Goal: Task Accomplishment & Management: Use online tool/utility

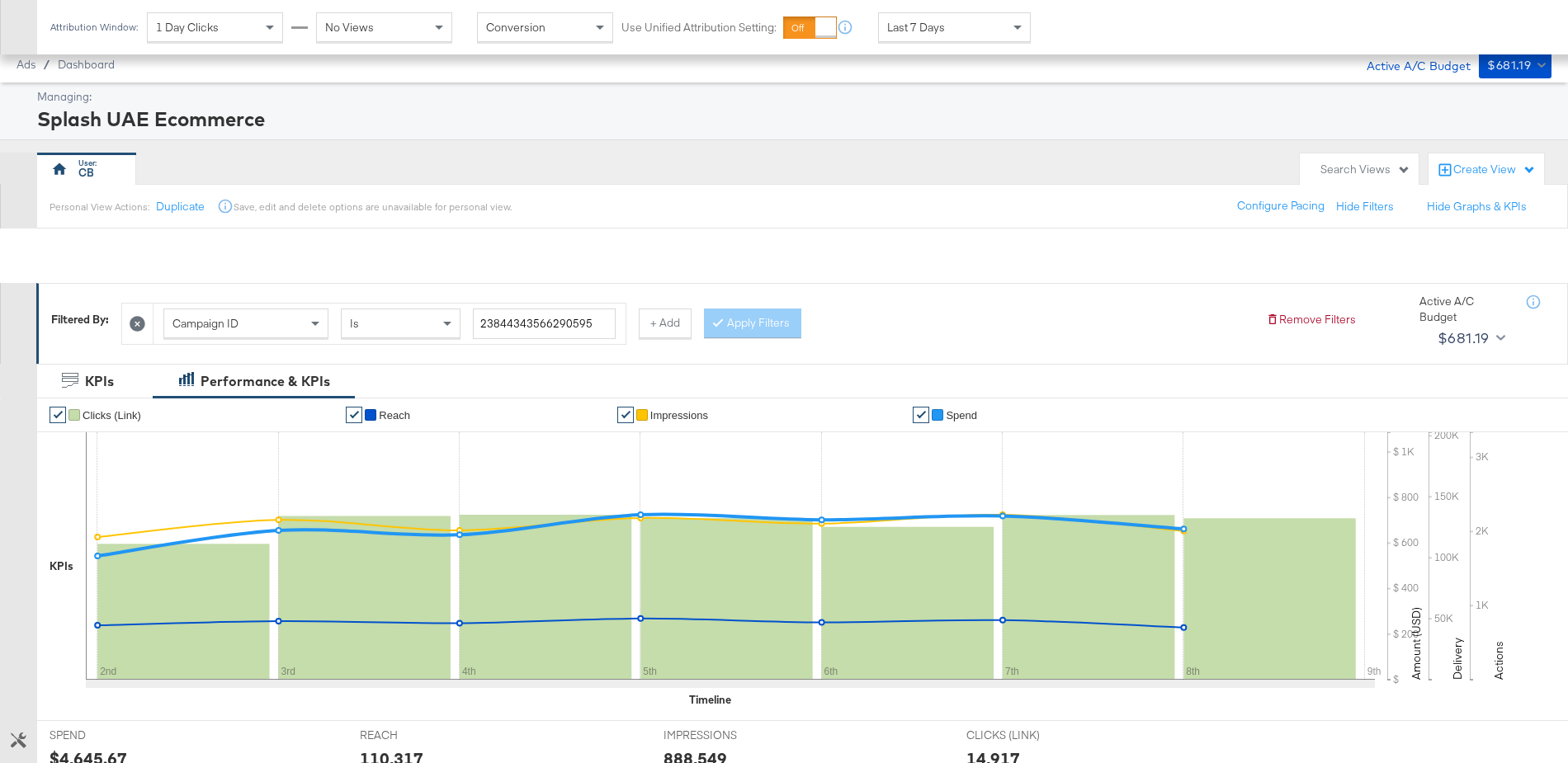
scroll to position [502, 0]
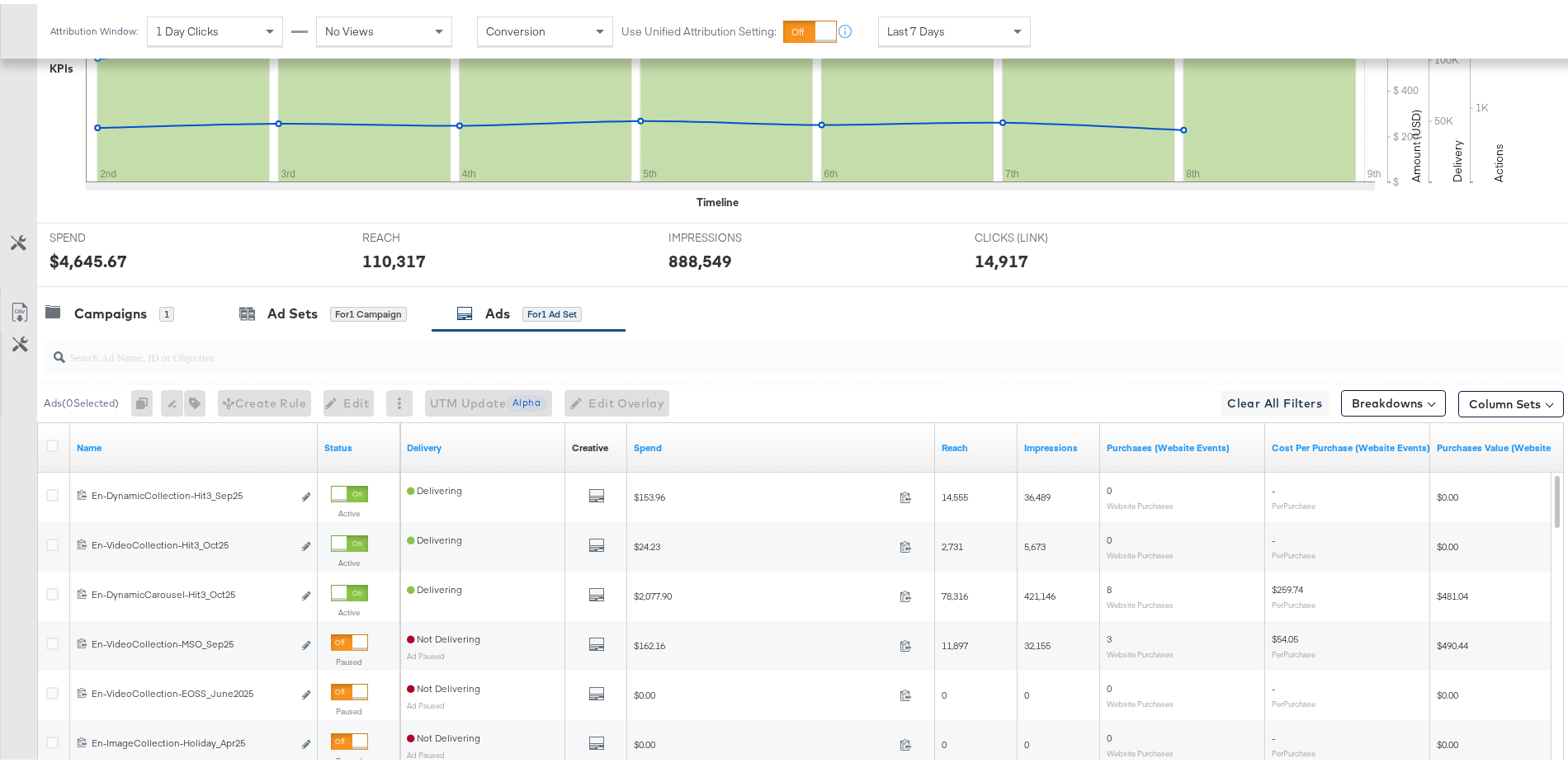
click at [154, 359] on div at bounding box center [803, 353] width 1520 height 33
paste input "120207095353650596"
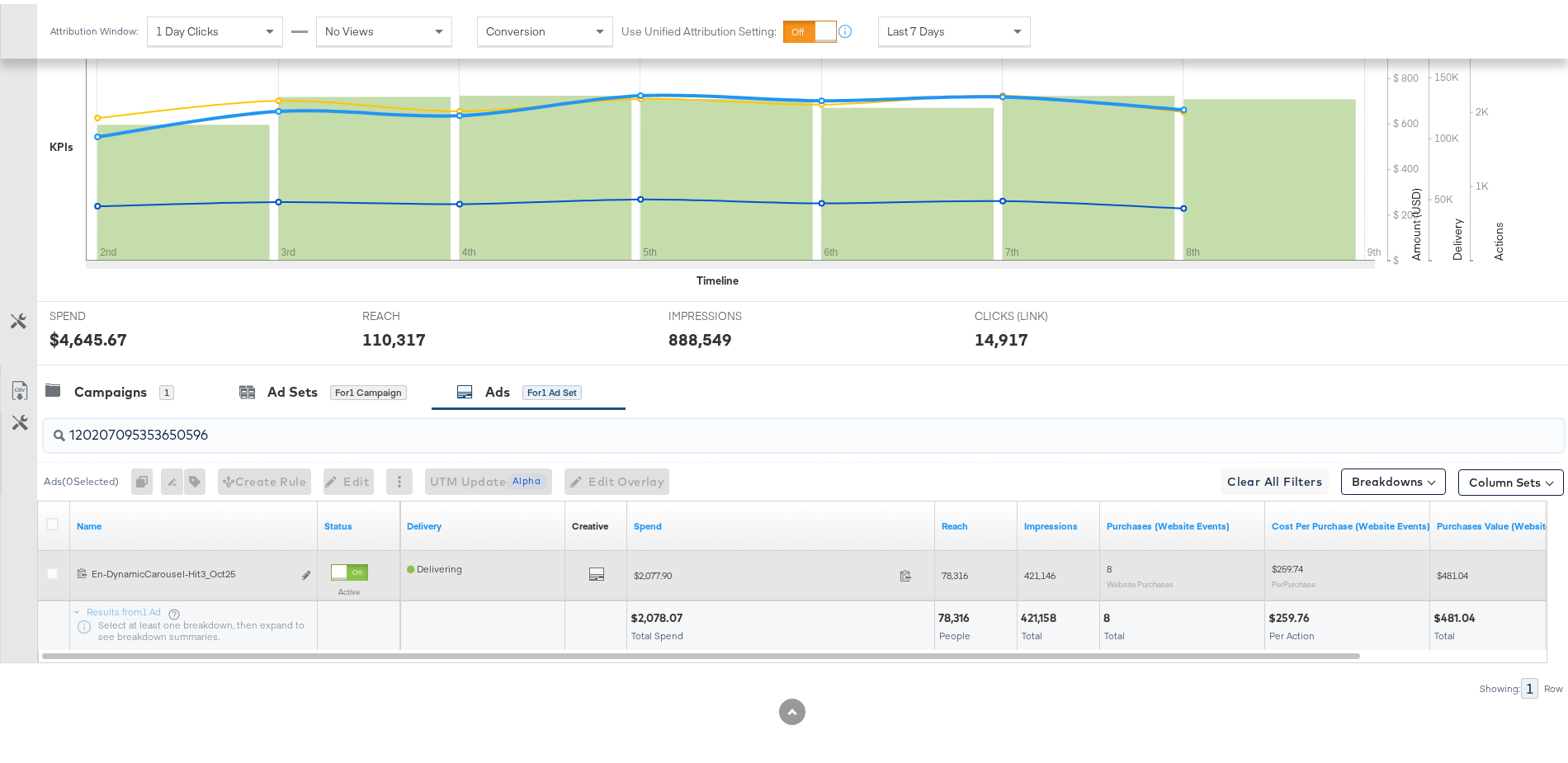
type input "120207095353650596"
click at [49, 573] on div at bounding box center [55, 571] width 17 height 16
click at [52, 569] on icon at bounding box center [52, 569] width 12 height 12
click at [0, 0] on input "checkbox" at bounding box center [0, 0] width 0 height 0
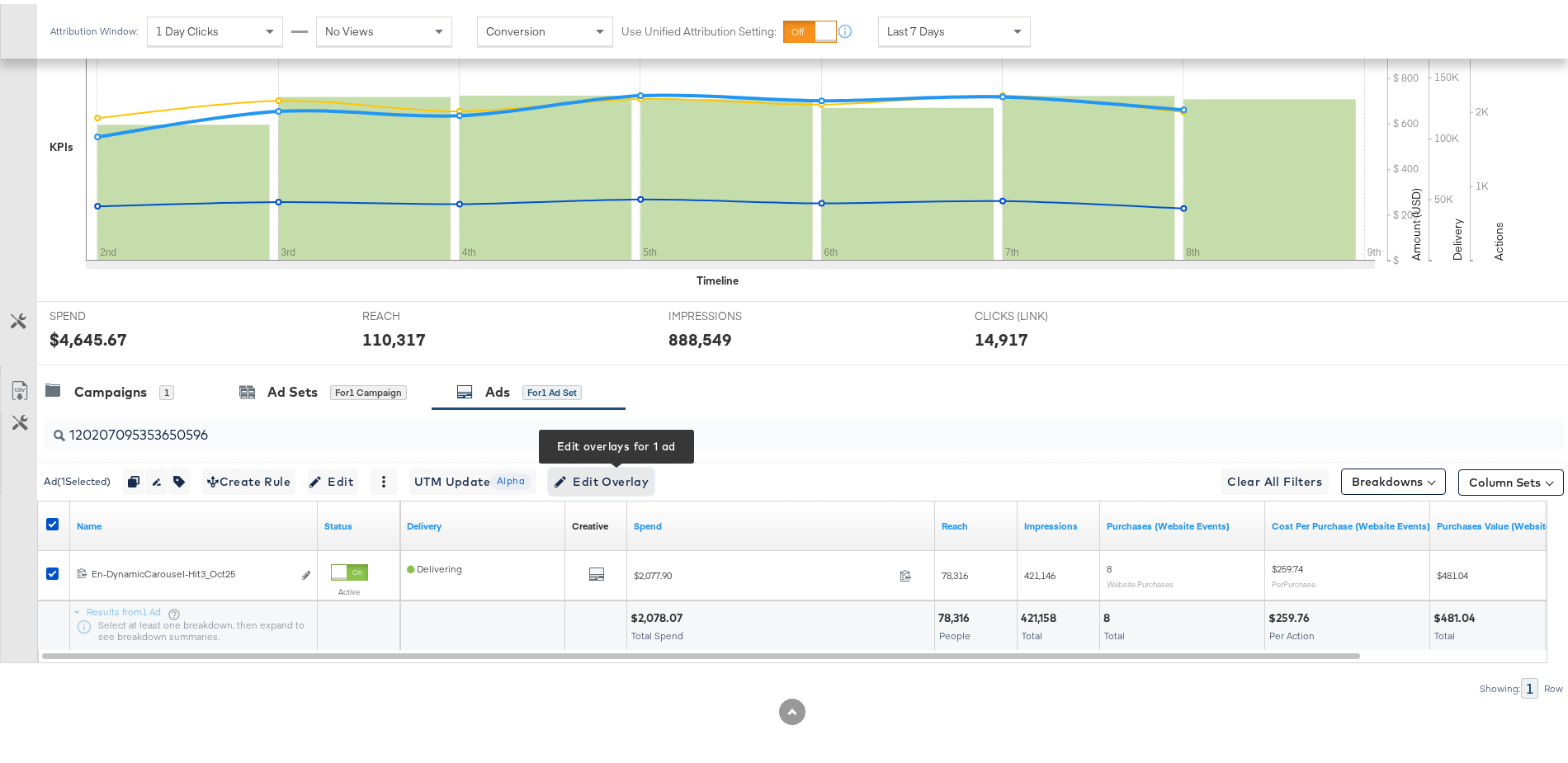
click at [638, 475] on span "Edit Overlay Edit overlays for 1 ad" at bounding box center [601, 478] width 95 height 21
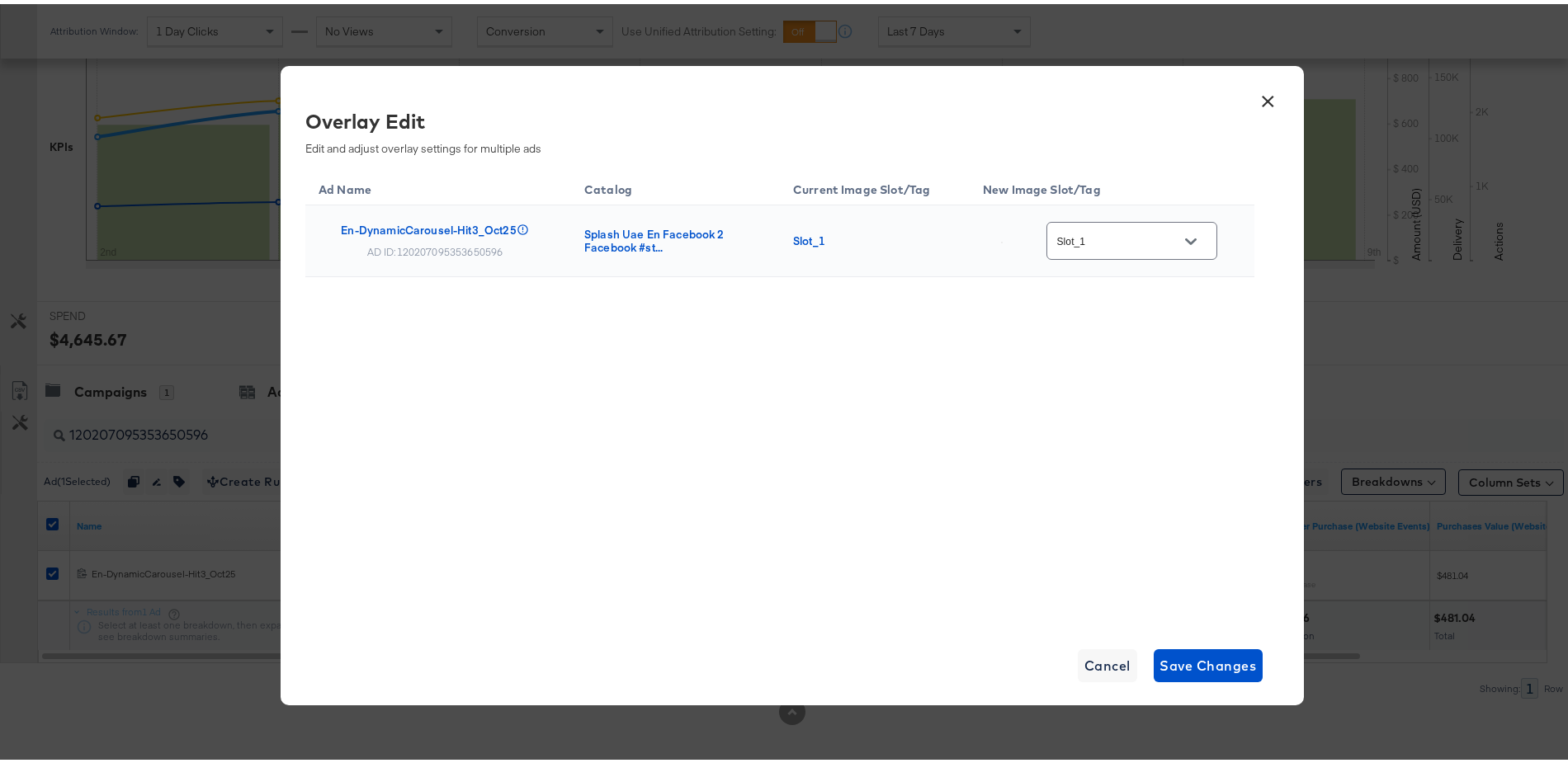
click at [1194, 235] on button "Open" at bounding box center [1191, 237] width 25 height 25
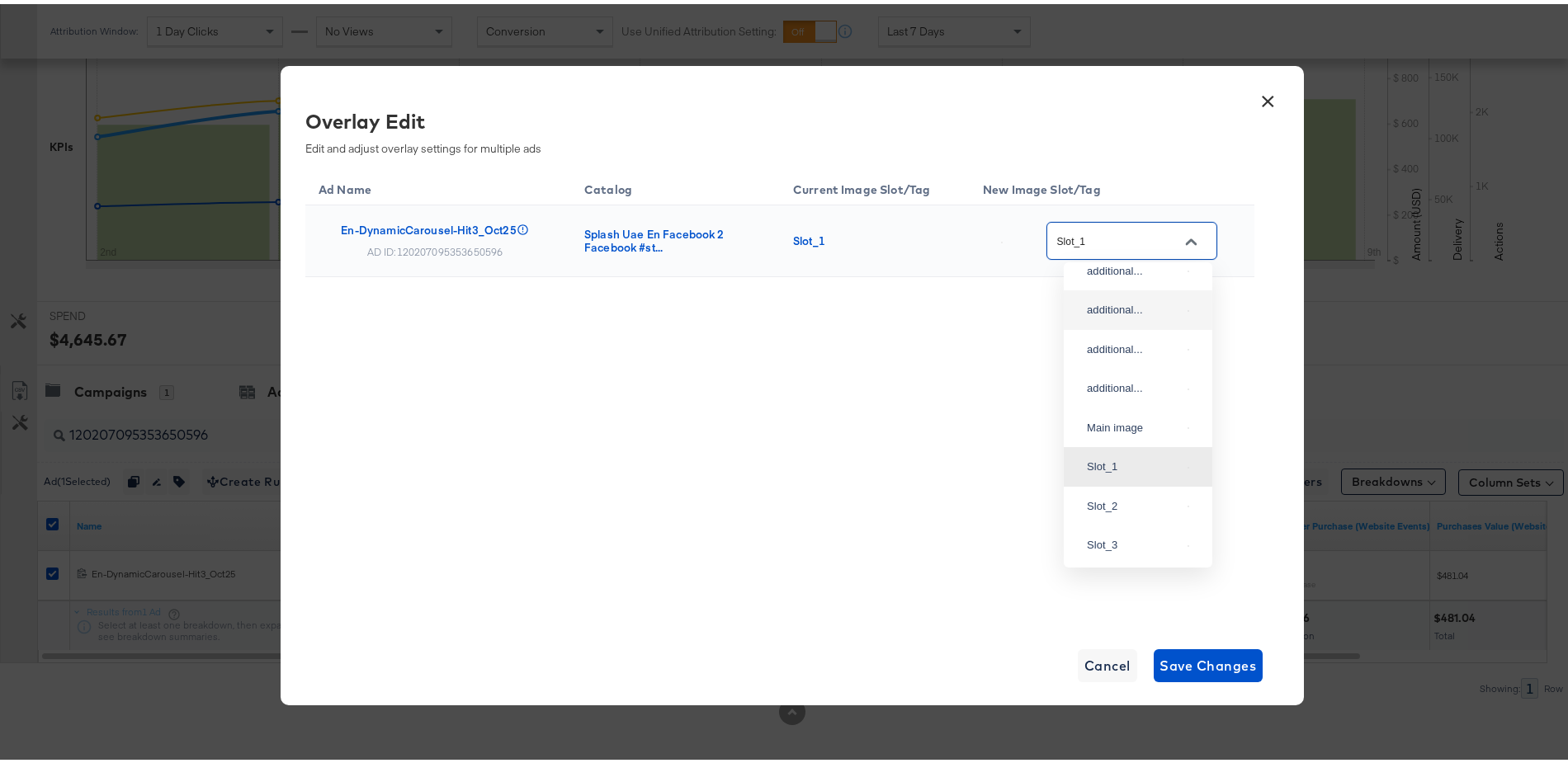
scroll to position [0, 0]
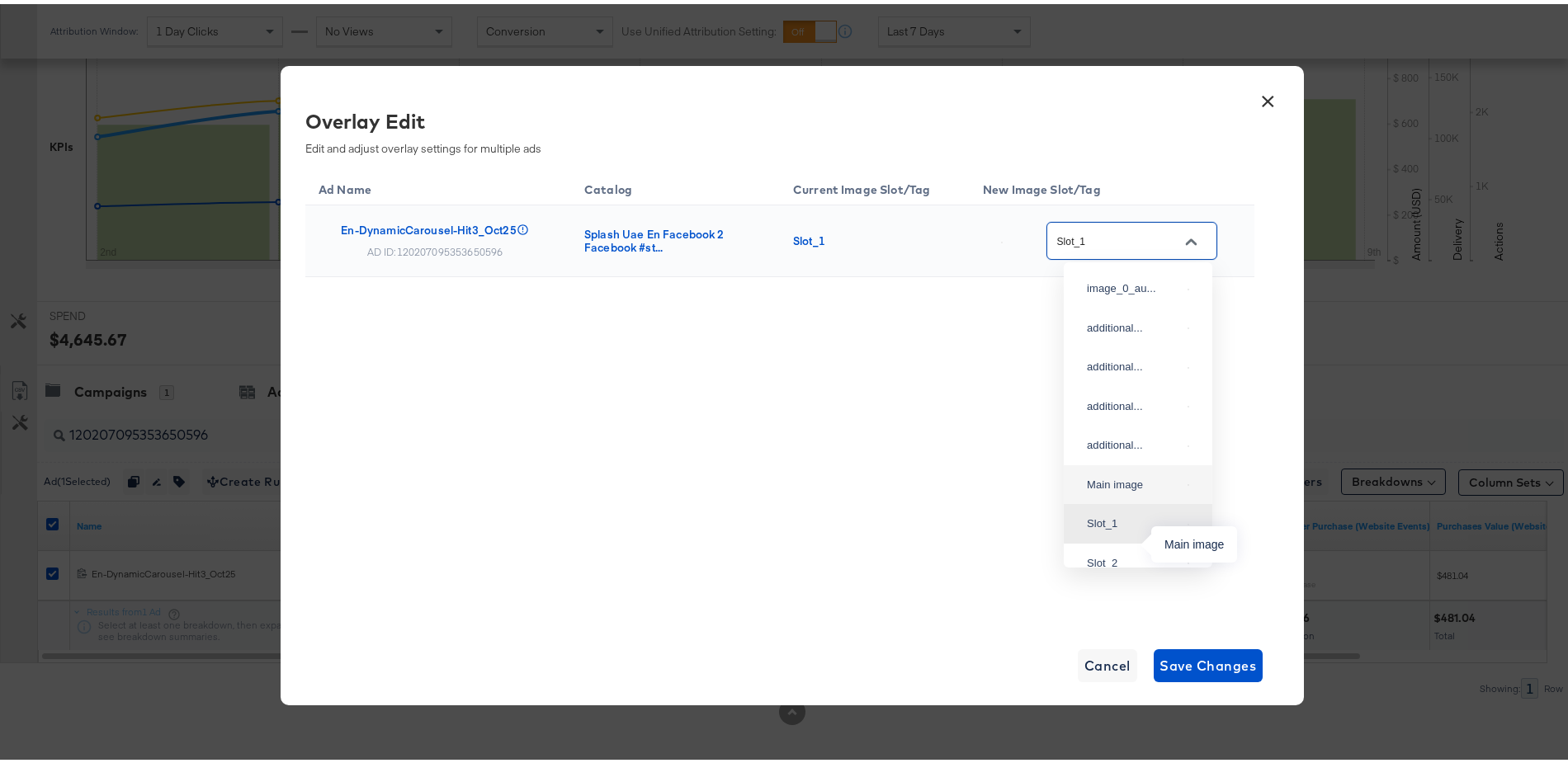
click at [1093, 490] on div "Main image" at bounding box center [1134, 480] width 95 height 16
type input "Main image"
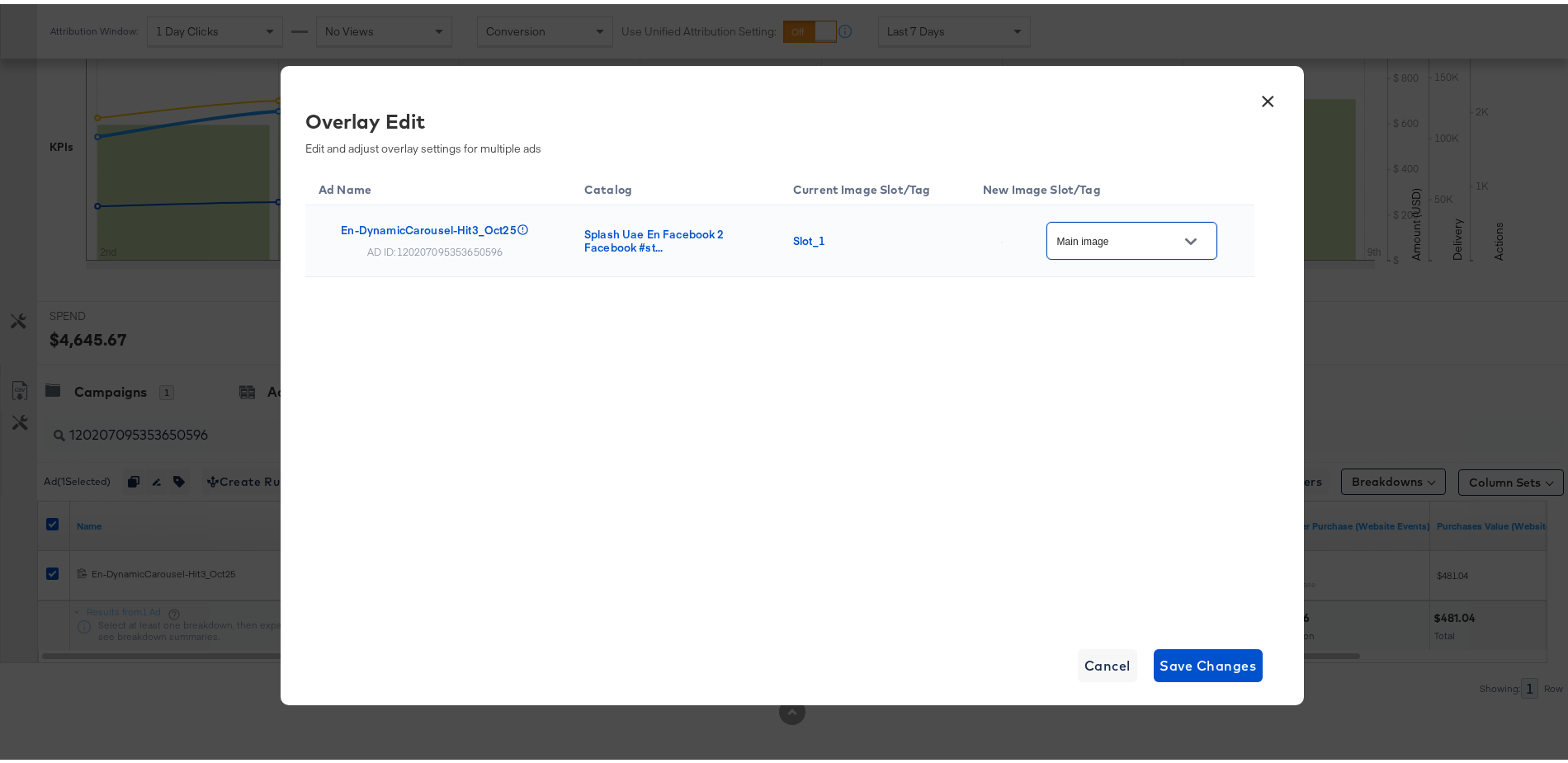
click at [1004, 433] on div "Ad Name Catalog Current Image Slot/Tag New Image Slot/Tag En-DynamicCarousel-Hi…" at bounding box center [780, 392] width 949 height 454
click at [1172, 659] on span "Save Changes" at bounding box center [1208, 662] width 96 height 23
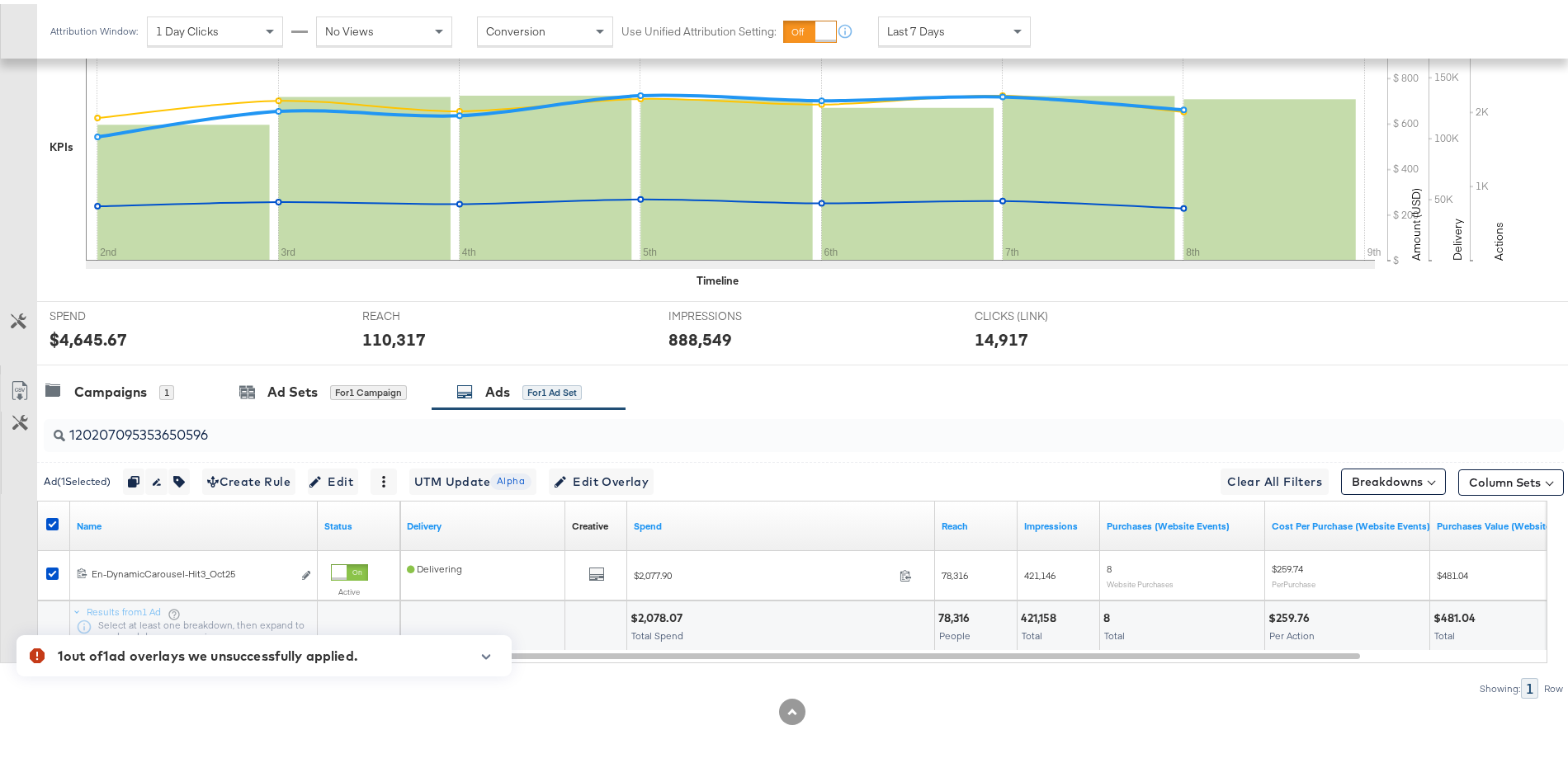
click at [488, 650] on icon "button" at bounding box center [486, 653] width 11 height 9
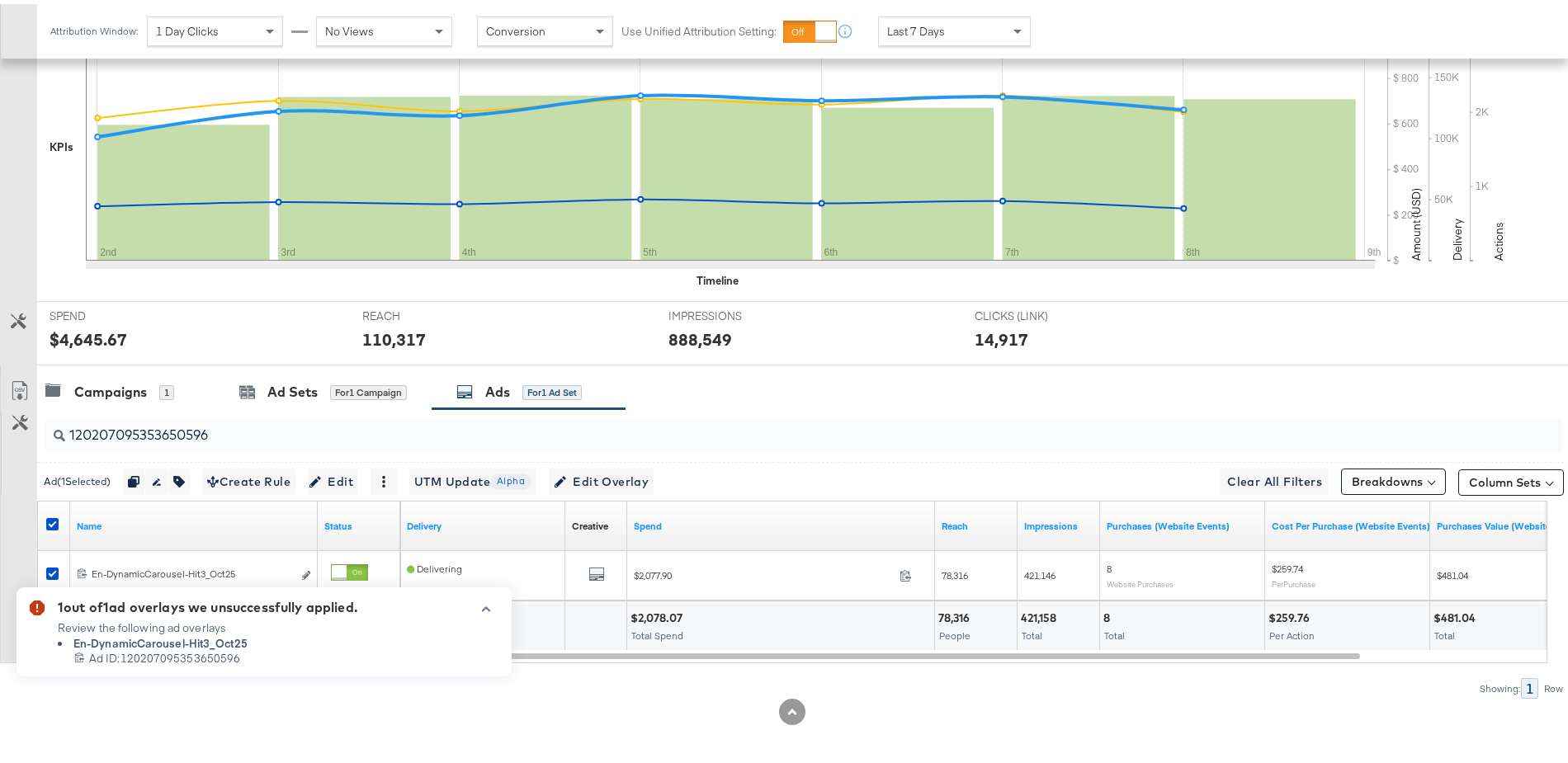
click at [486, 607] on icon "button" at bounding box center [486, 605] width 11 height 9
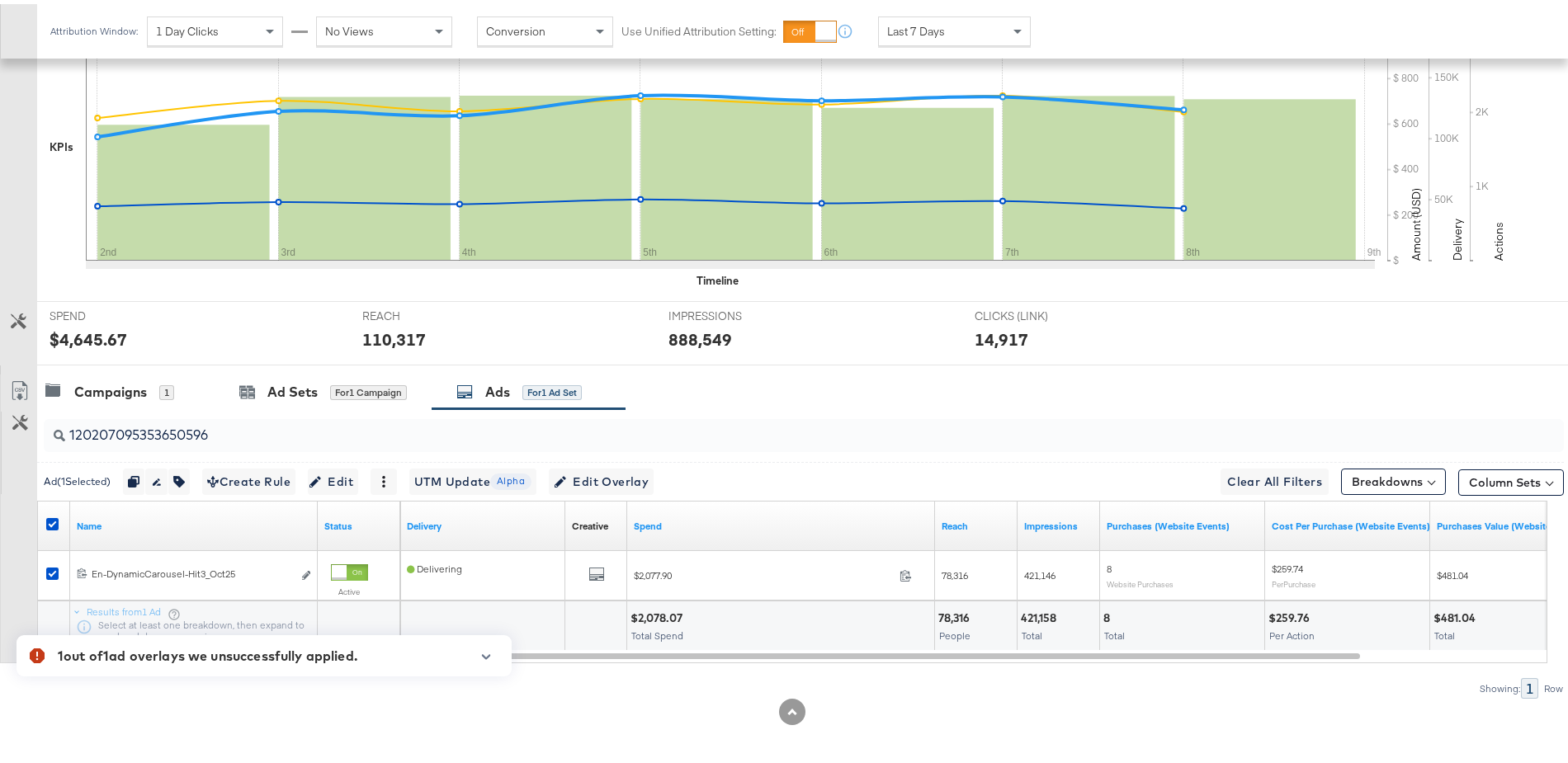
click at [86, 702] on div at bounding box center [792, 708] width 1584 height 26
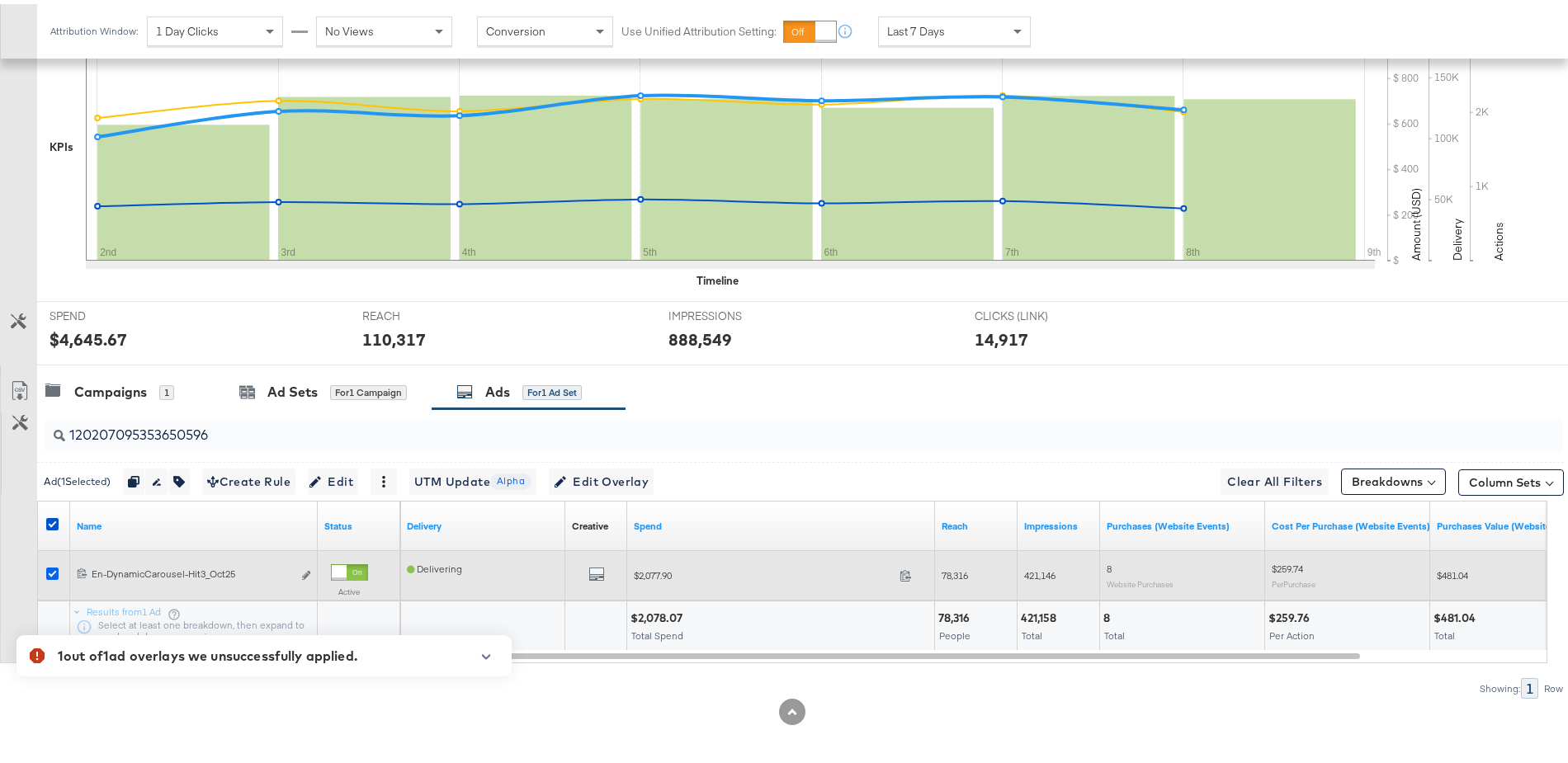
click at [52, 564] on icon at bounding box center [52, 569] width 12 height 12
click at [0, 0] on input "checkbox" at bounding box center [0, 0] width 0 height 0
click at [51, 564] on icon at bounding box center [52, 569] width 12 height 12
click at [0, 0] on input "checkbox" at bounding box center [0, 0] width 0 height 0
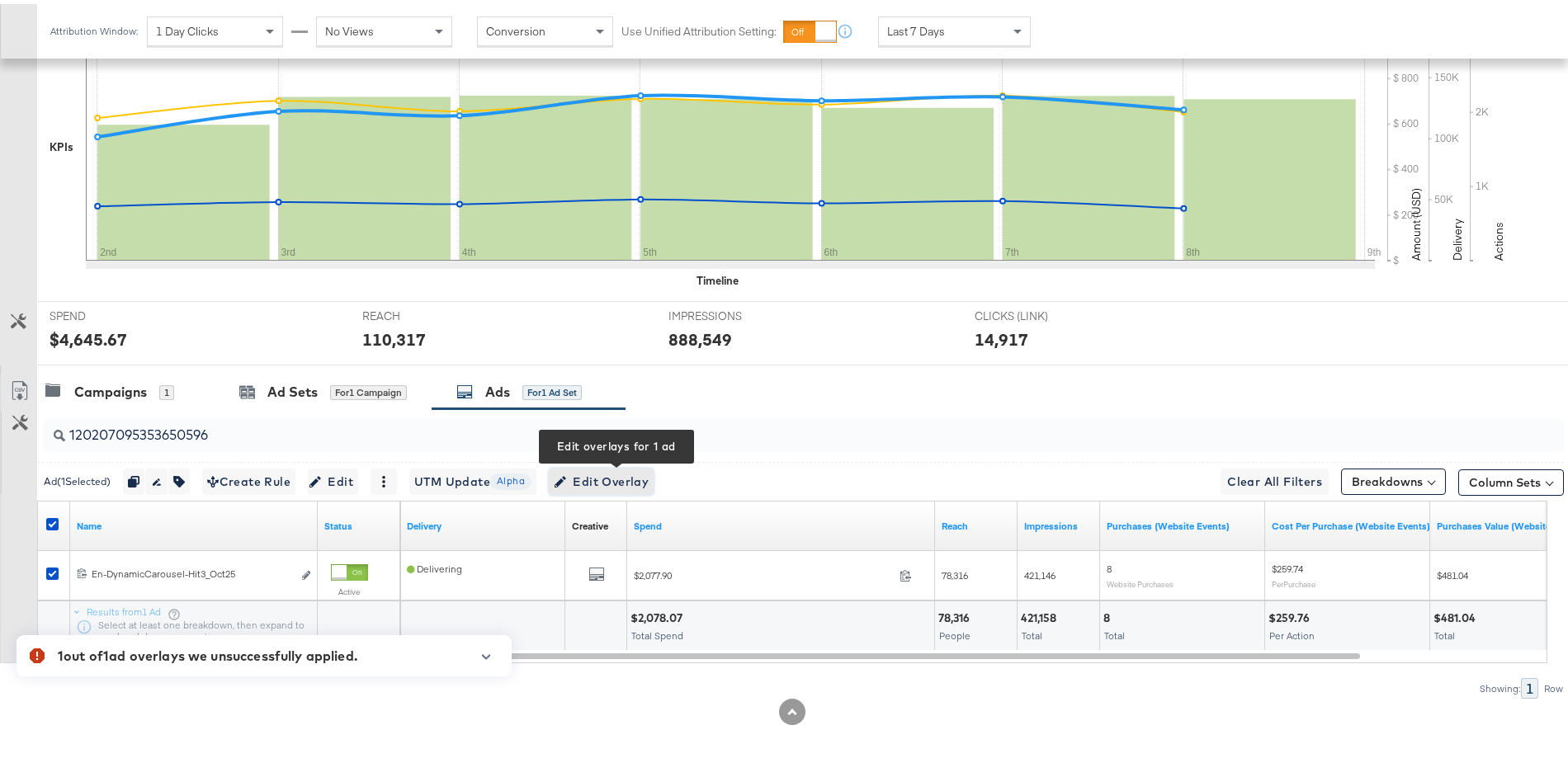
click at [620, 476] on span "Edit Overlay Edit overlays for 1 ad" at bounding box center [601, 478] width 95 height 21
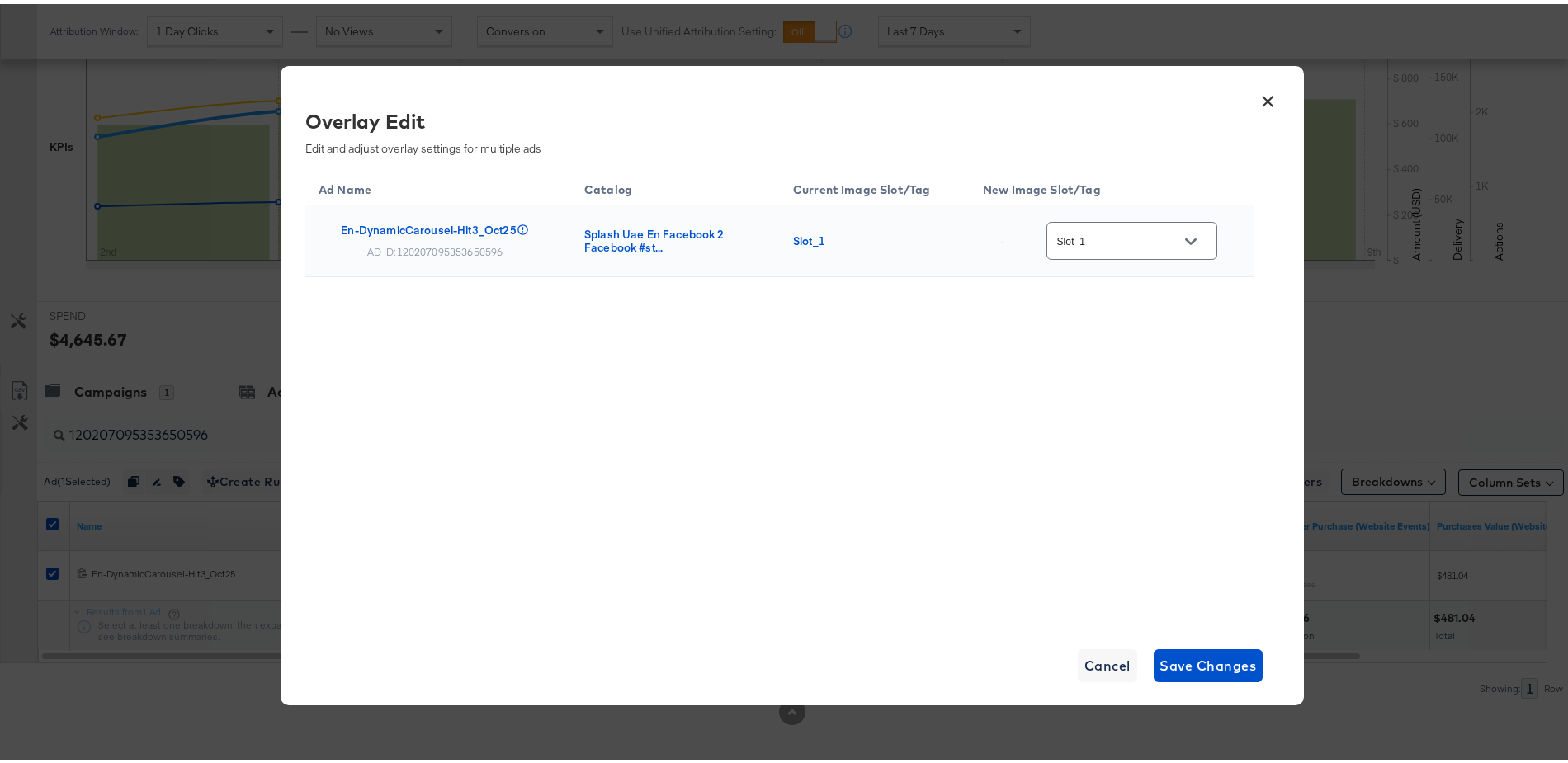
click at [1192, 245] on button "Open" at bounding box center [1191, 237] width 25 height 25
click at [1094, 328] on div "Main image" at bounding box center [1134, 319] width 95 height 16
type input "Main image"
click at [1174, 663] on span "Save Changes" at bounding box center [1208, 662] width 96 height 23
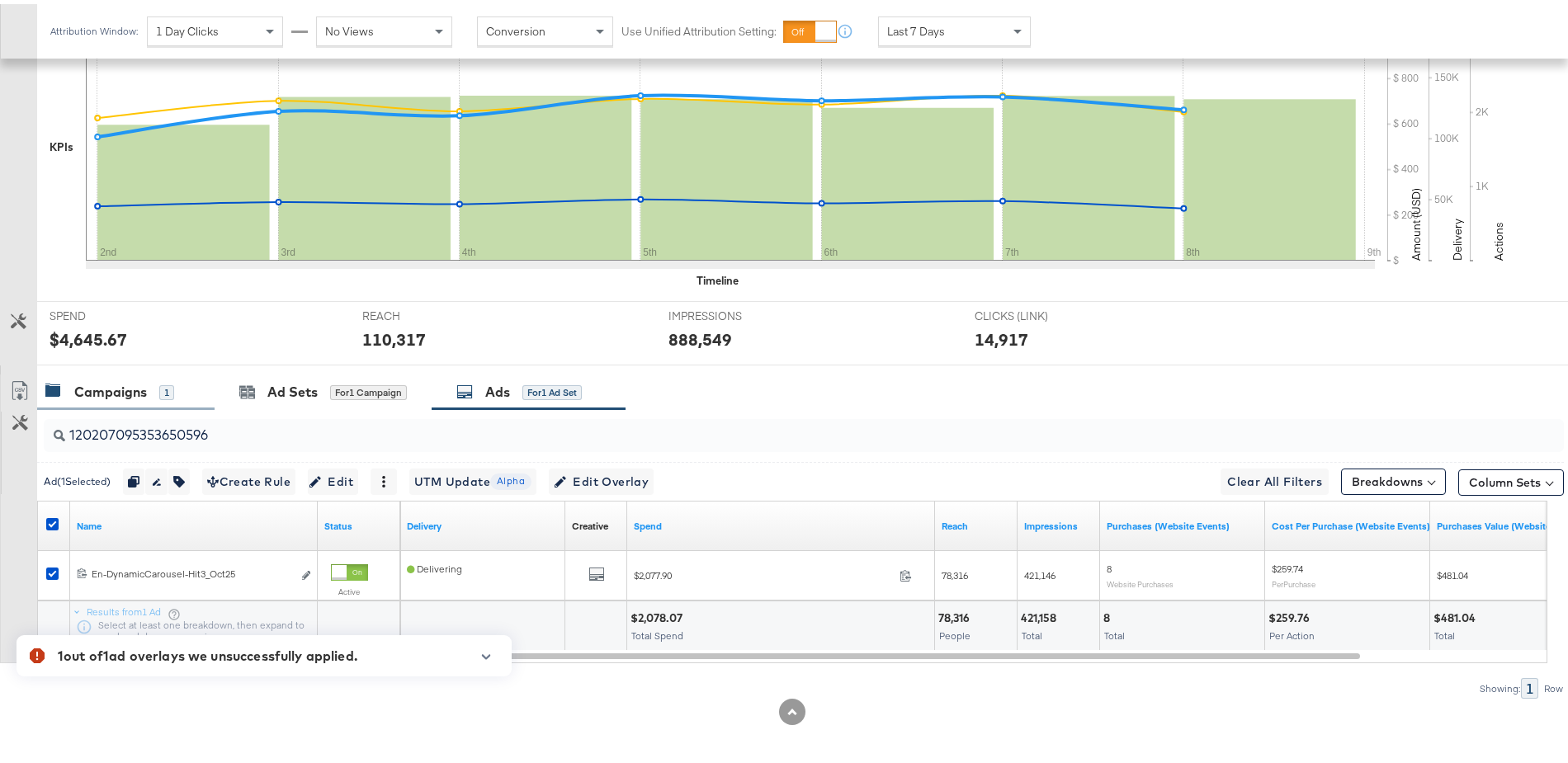
click at [112, 381] on div "Campaigns" at bounding box center [111, 389] width 73 height 19
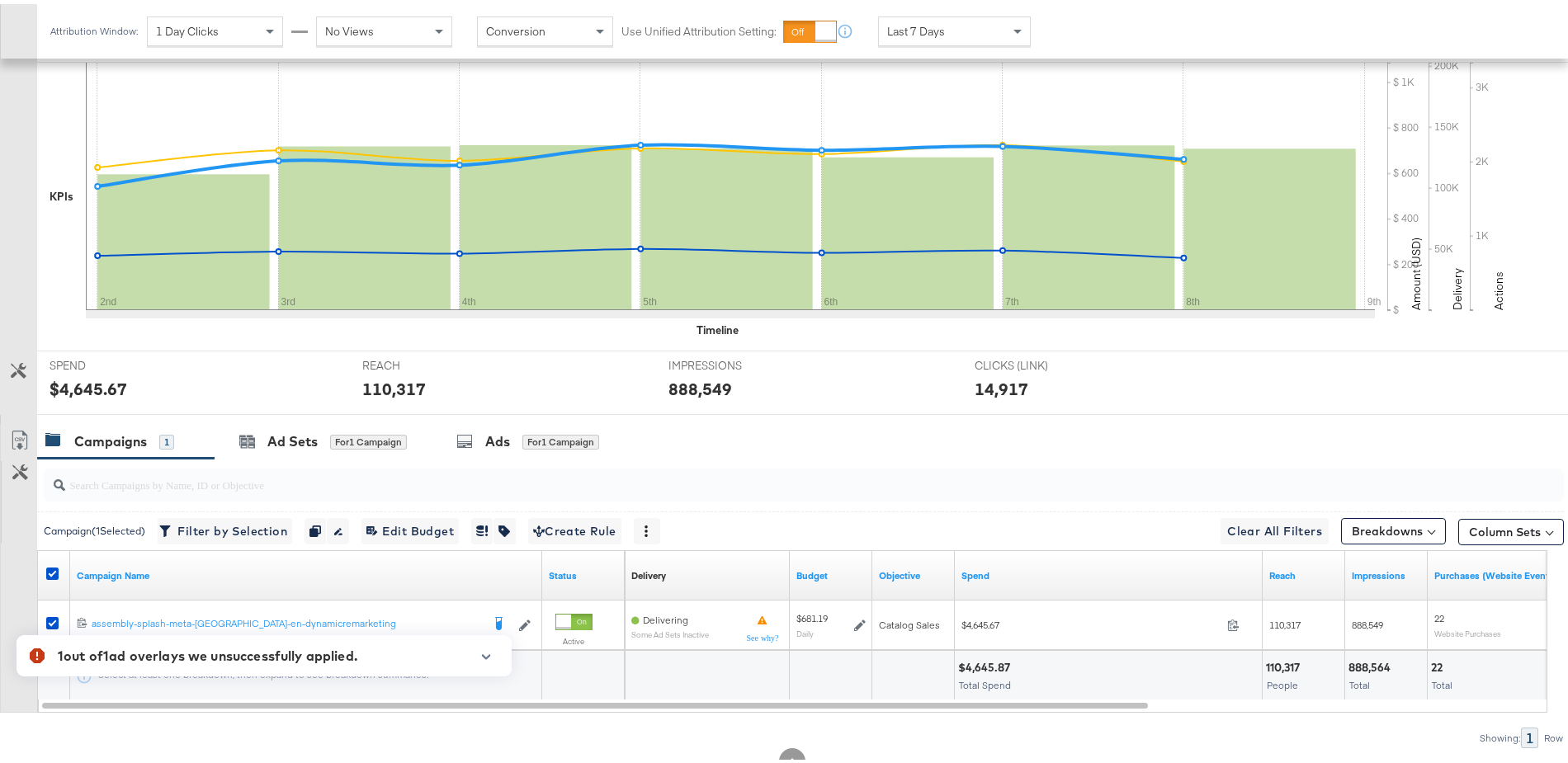
scroll to position [424, 0]
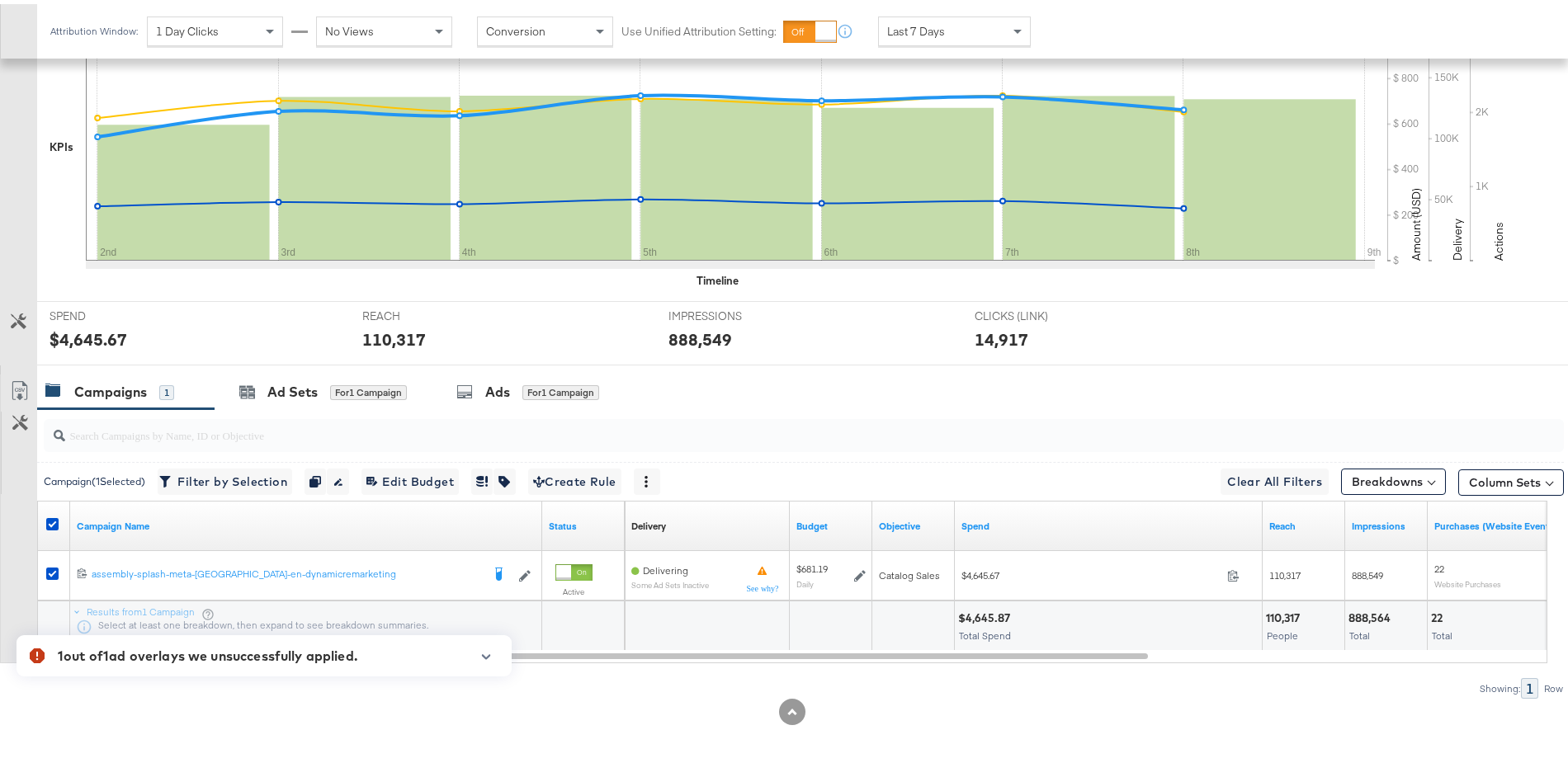
click at [488, 654] on icon "button" at bounding box center [486, 653] width 11 height 9
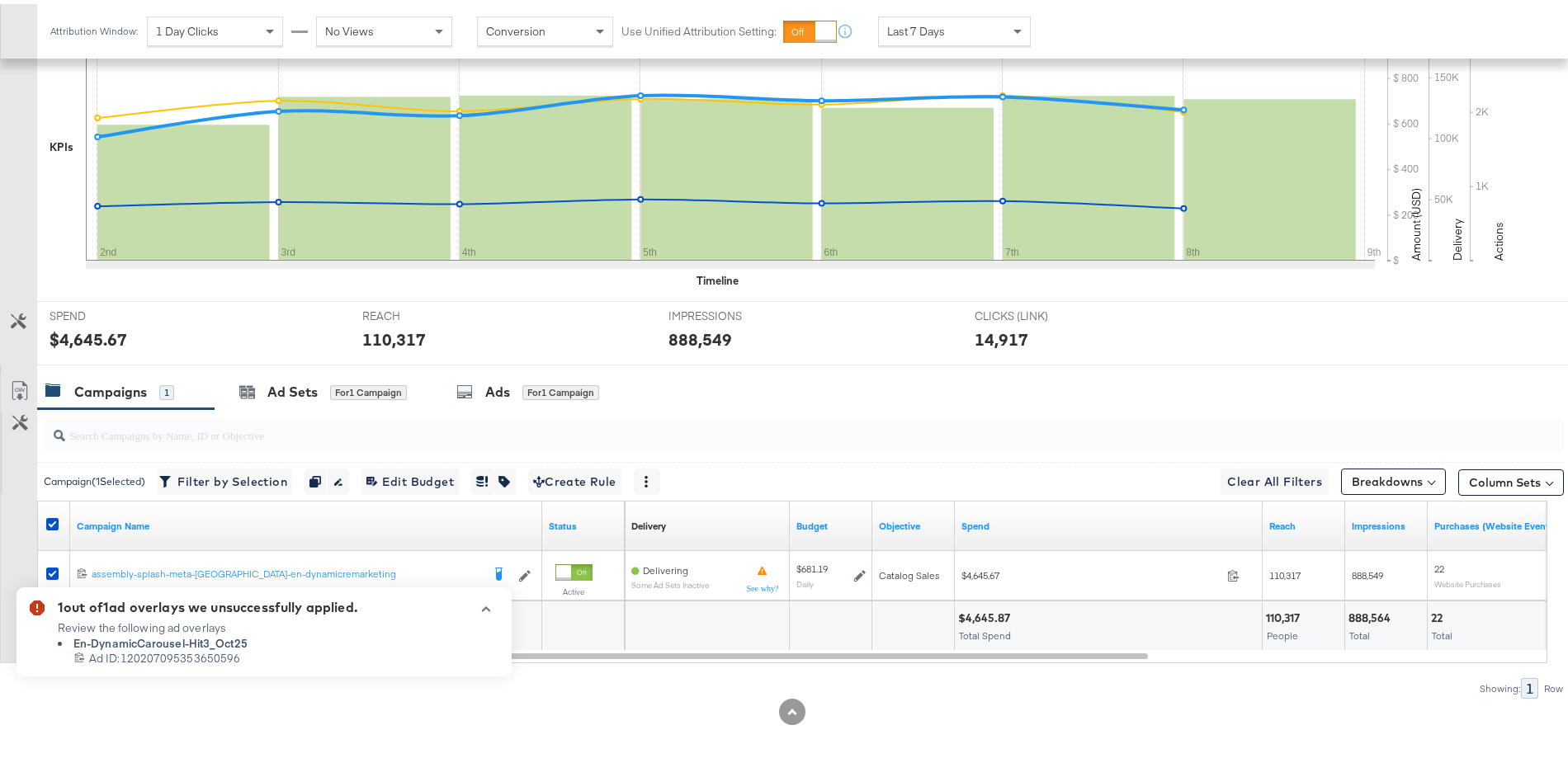
click at [475, 608] on button "button" at bounding box center [486, 605] width 25 height 9
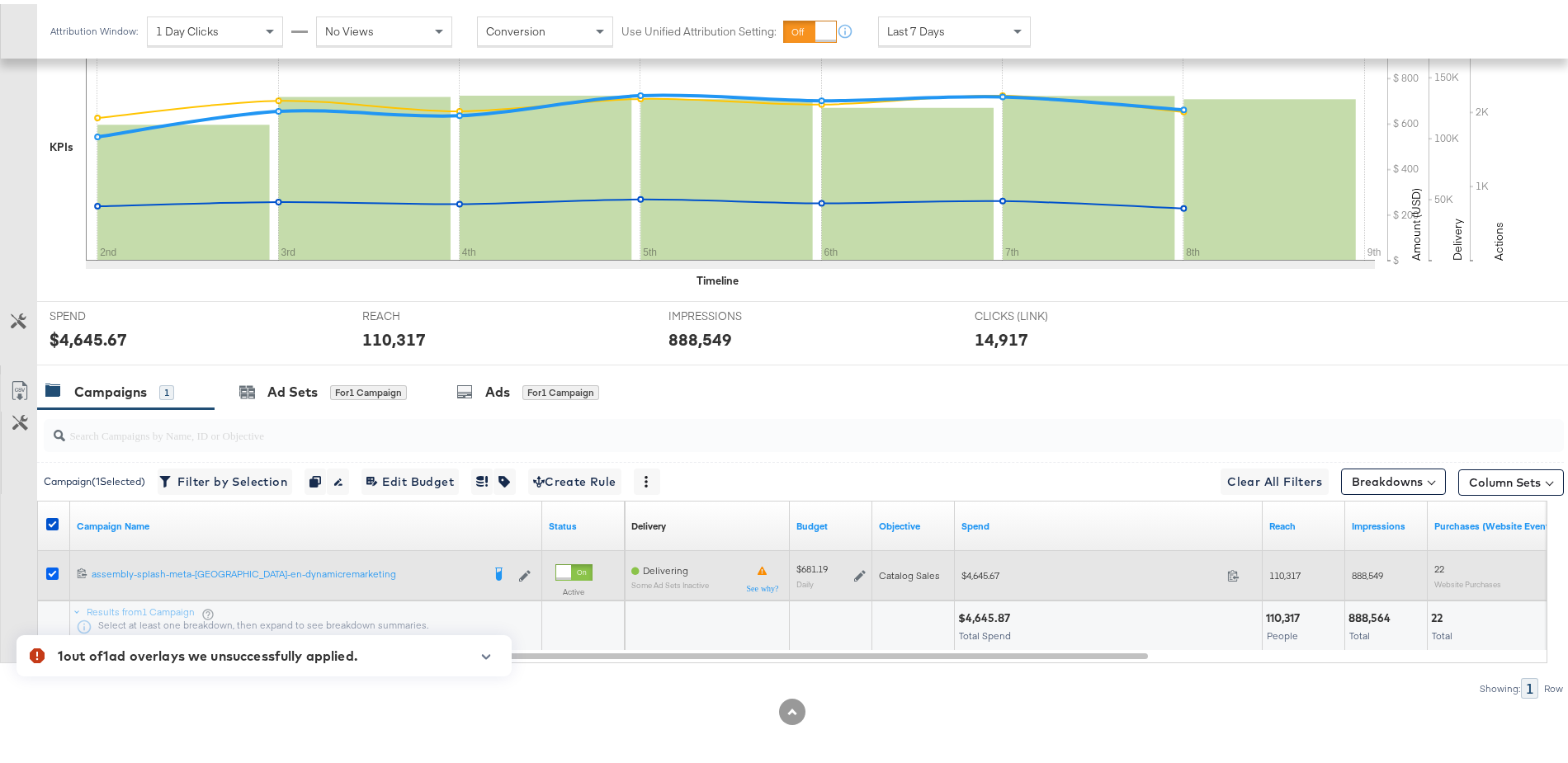
click at [55, 568] on icon at bounding box center [52, 569] width 12 height 12
click at [0, 0] on input "checkbox" at bounding box center [0, 0] width 0 height 0
click at [55, 569] on icon at bounding box center [52, 569] width 12 height 12
click at [0, 0] on input "checkbox" at bounding box center [0, 0] width 0 height 0
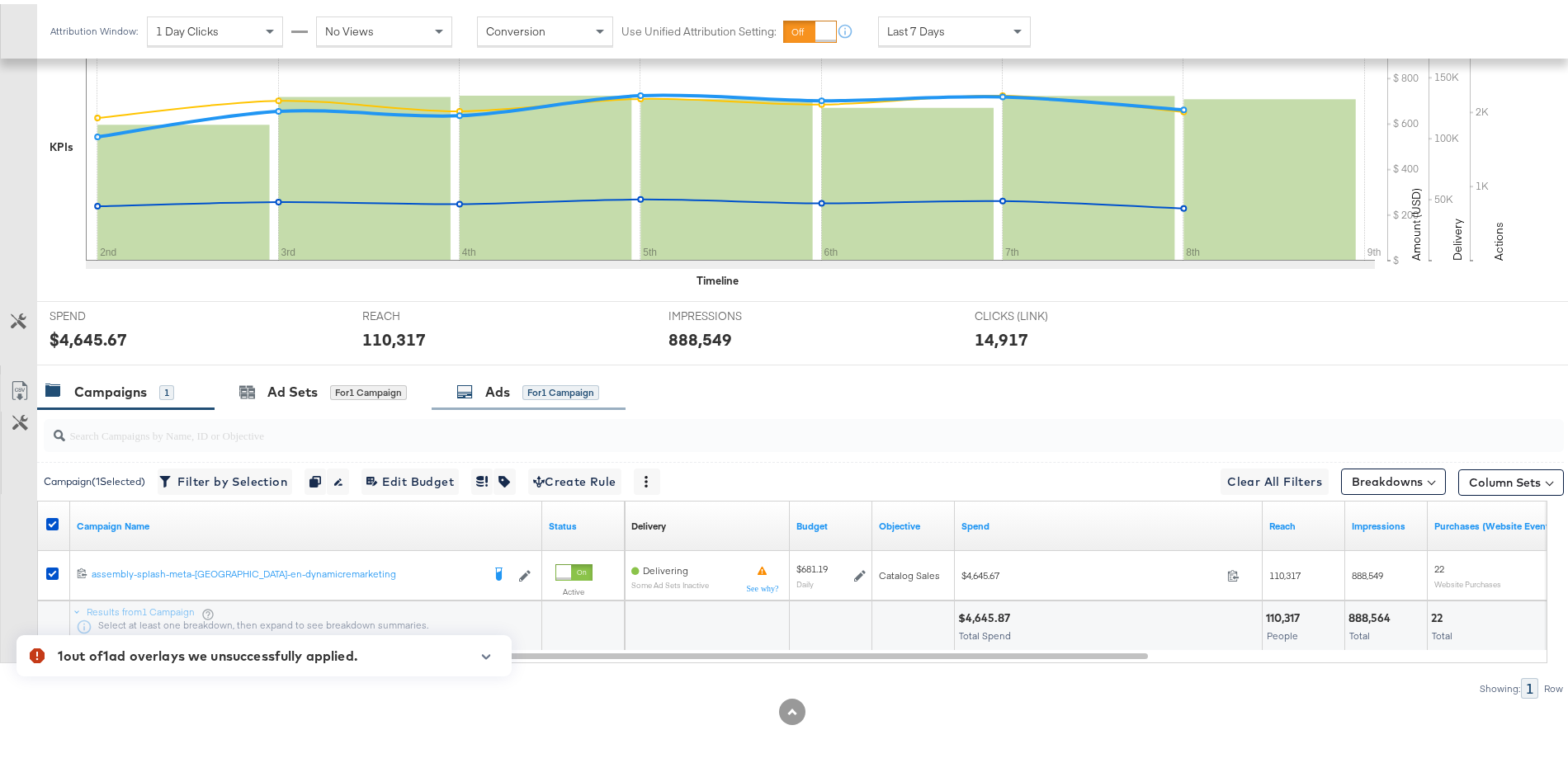
click at [488, 373] on div "Ads for 1 Campaign" at bounding box center [528, 389] width 194 height 36
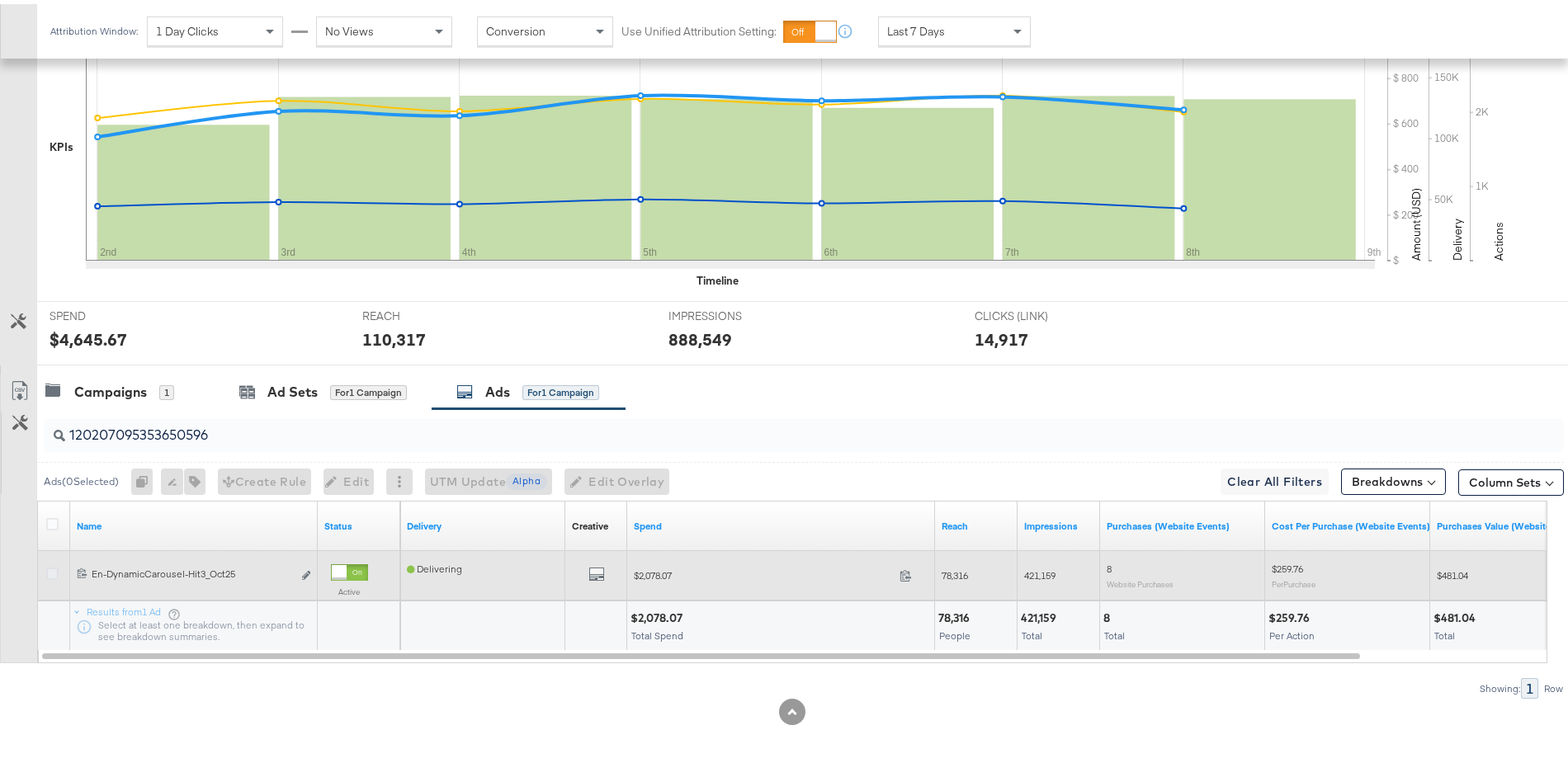
click at [51, 569] on icon at bounding box center [52, 569] width 12 height 12
click at [0, 0] on input "checkbox" at bounding box center [0, 0] width 0 height 0
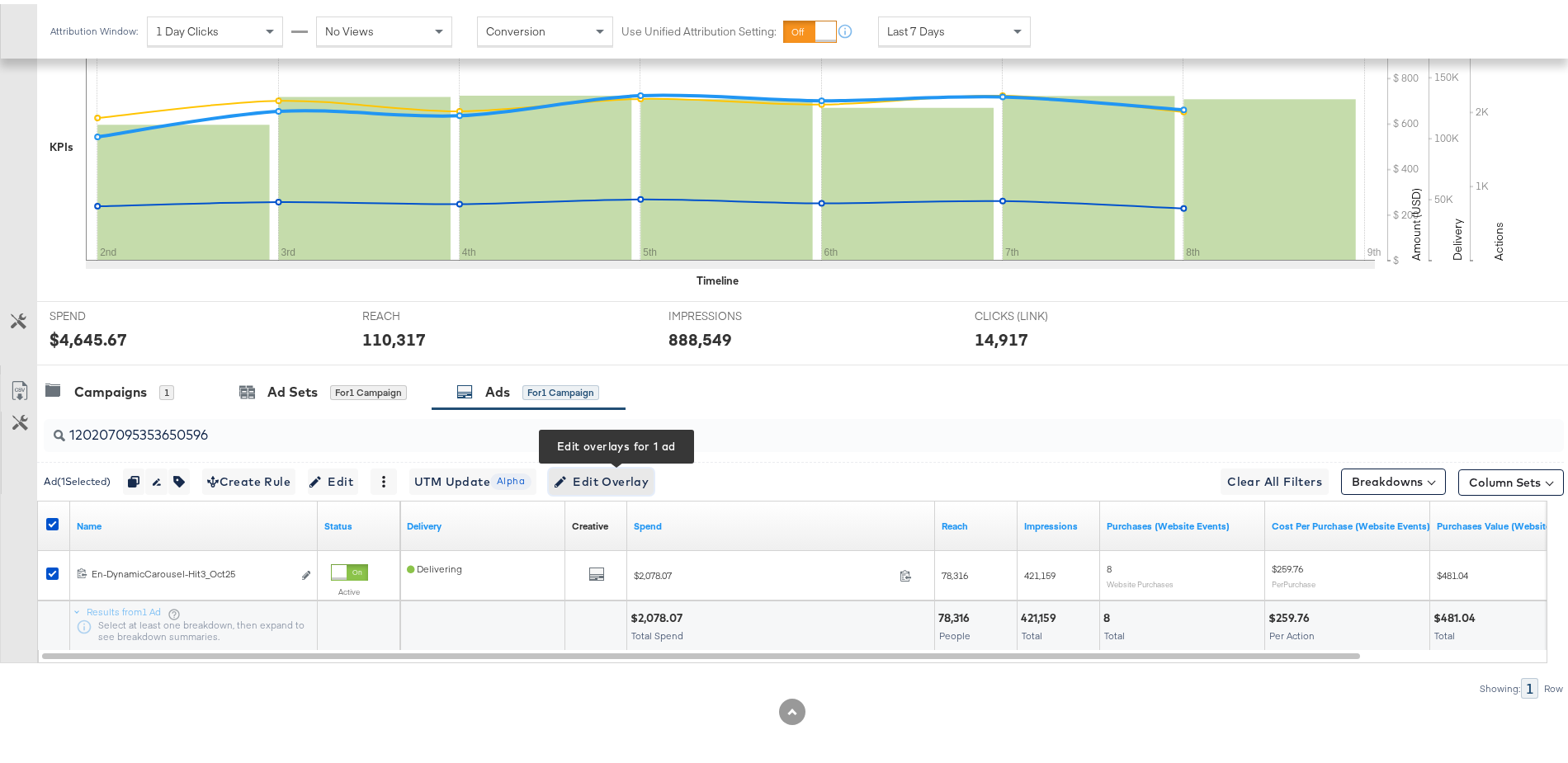
click at [588, 468] on span "Edit Overlay Edit overlays for 1 ad" at bounding box center [601, 478] width 95 height 21
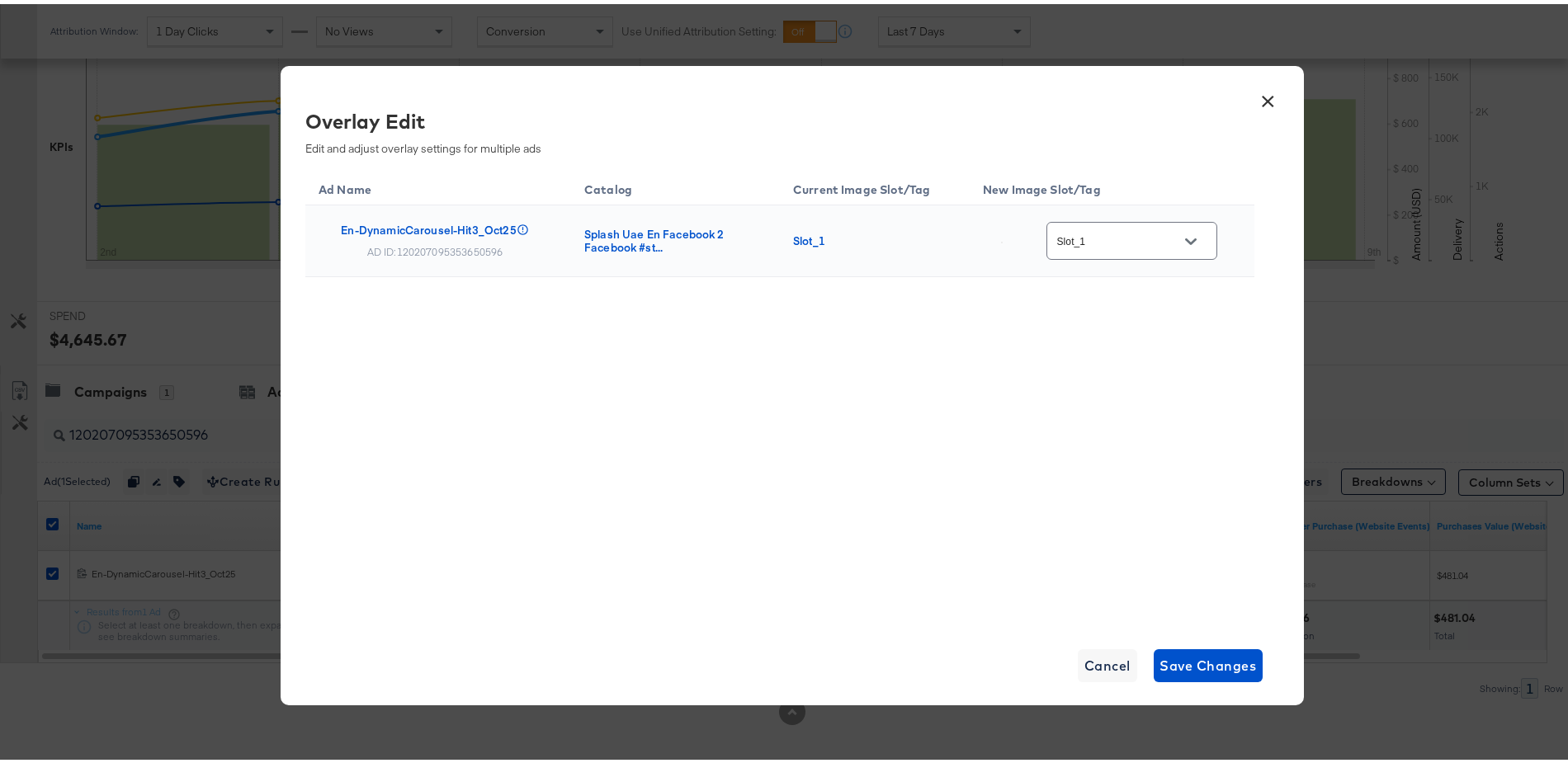
click at [1191, 232] on icon "Open" at bounding box center [1191, 237] width 11 height 11
click at [1084, 661] on span "Cancel" at bounding box center [1107, 662] width 46 height 23
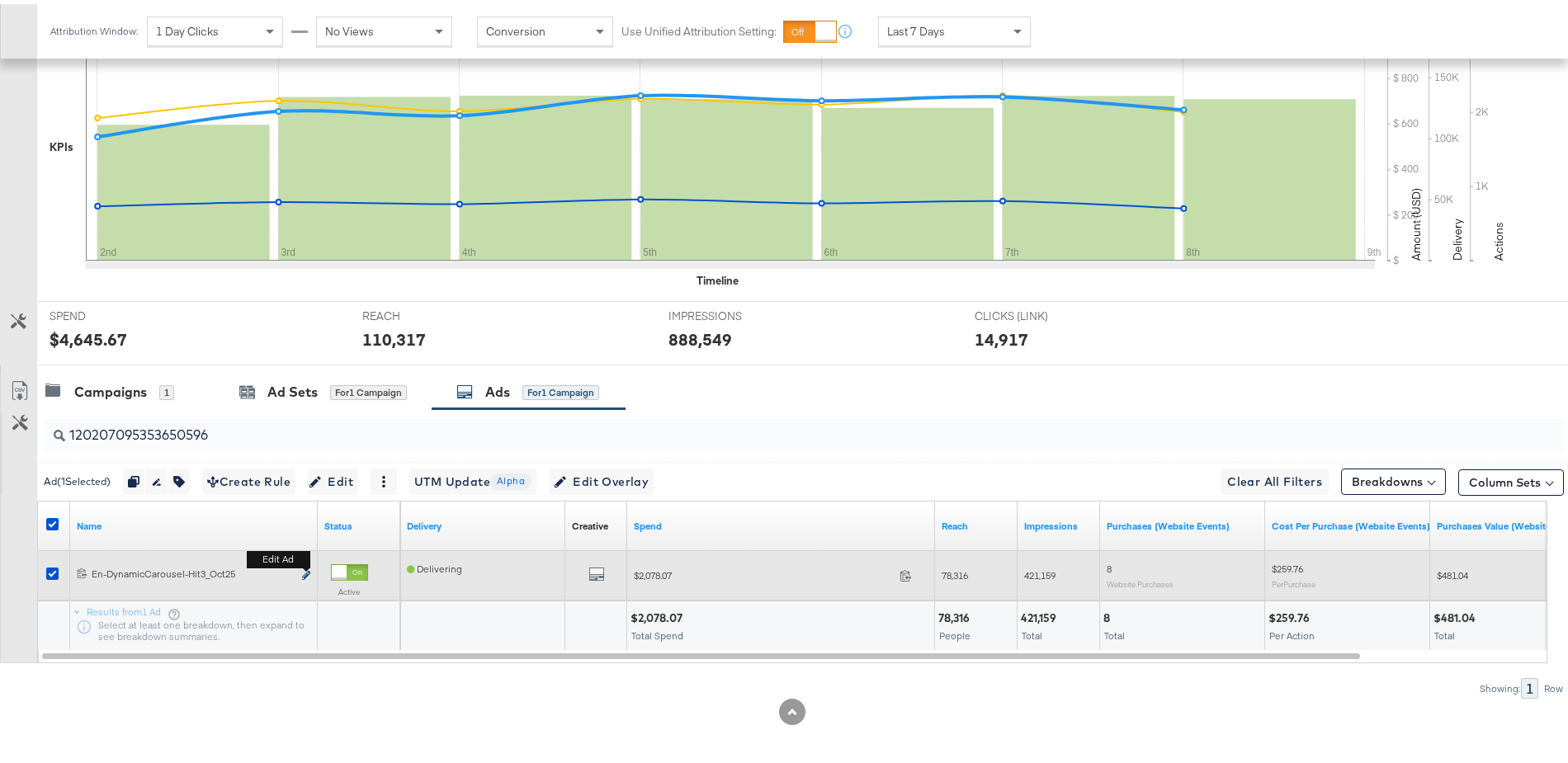
click at [307, 569] on icon "link" at bounding box center [305, 572] width 9 height 9
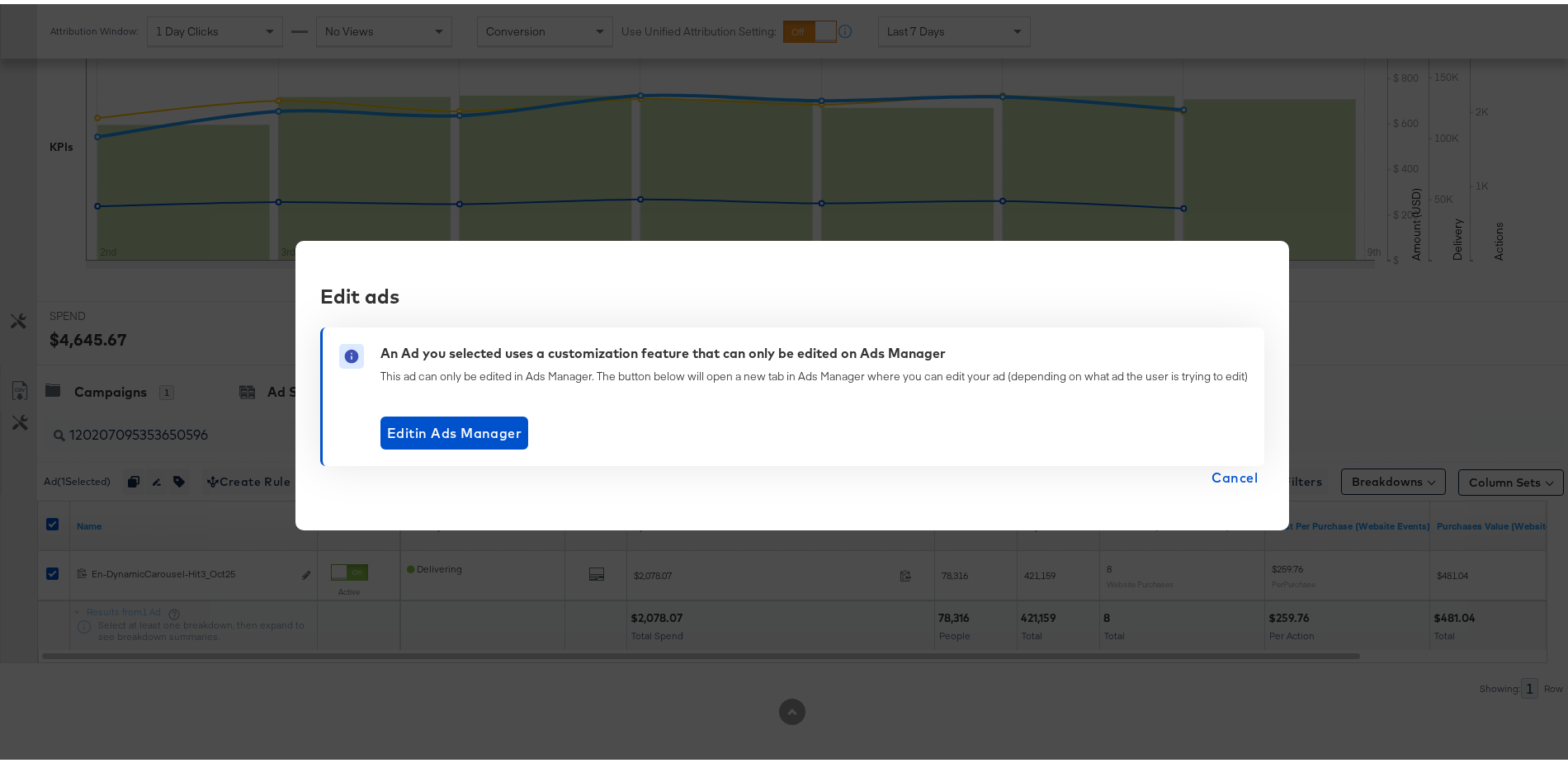
click at [1225, 470] on span "Cancel" at bounding box center [1233, 474] width 46 height 23
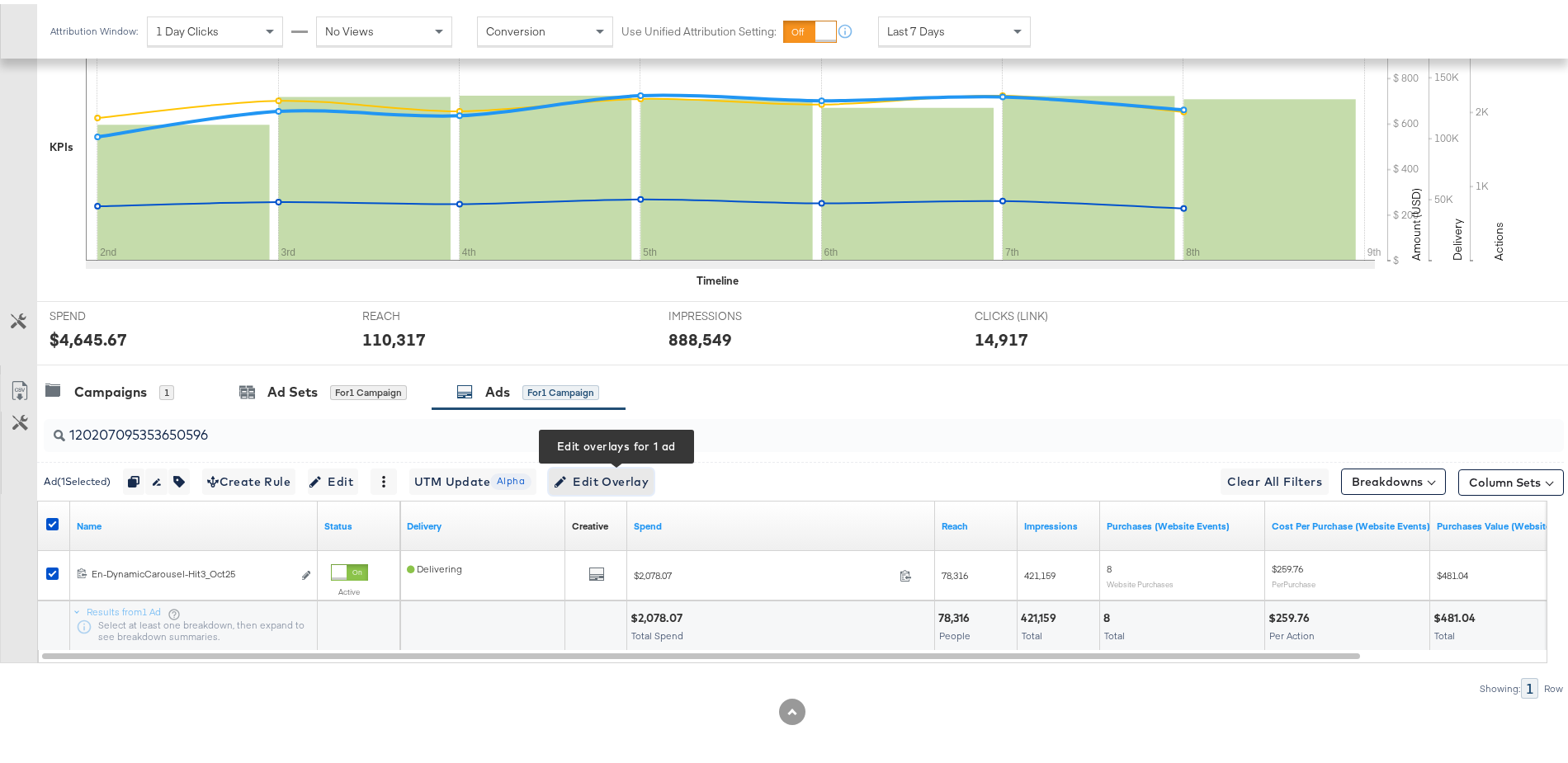
click at [616, 476] on span "Edit Overlay Edit overlays for 1 ad" at bounding box center [601, 478] width 95 height 21
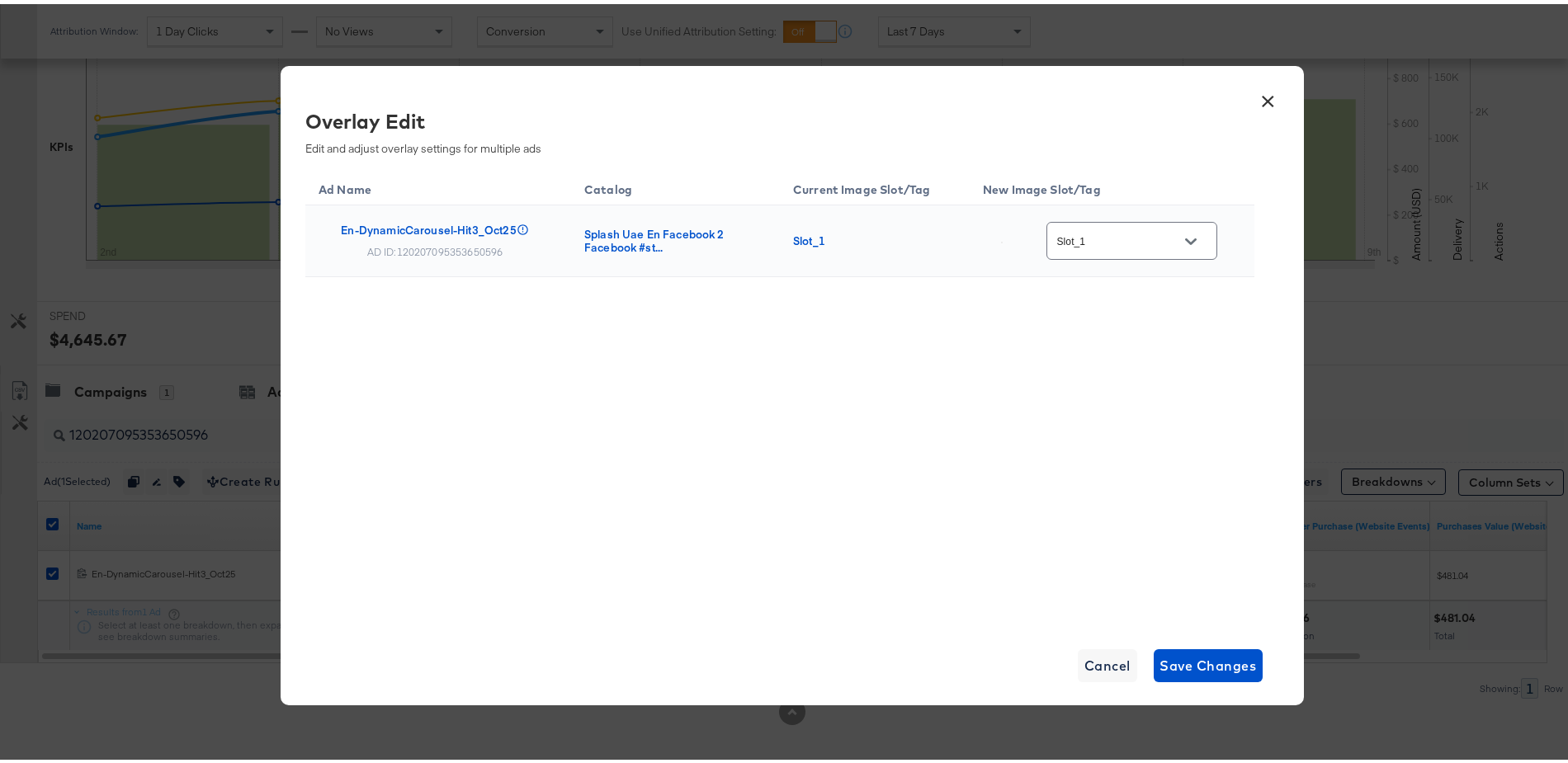
click at [1191, 226] on button "Open" at bounding box center [1191, 237] width 25 height 25
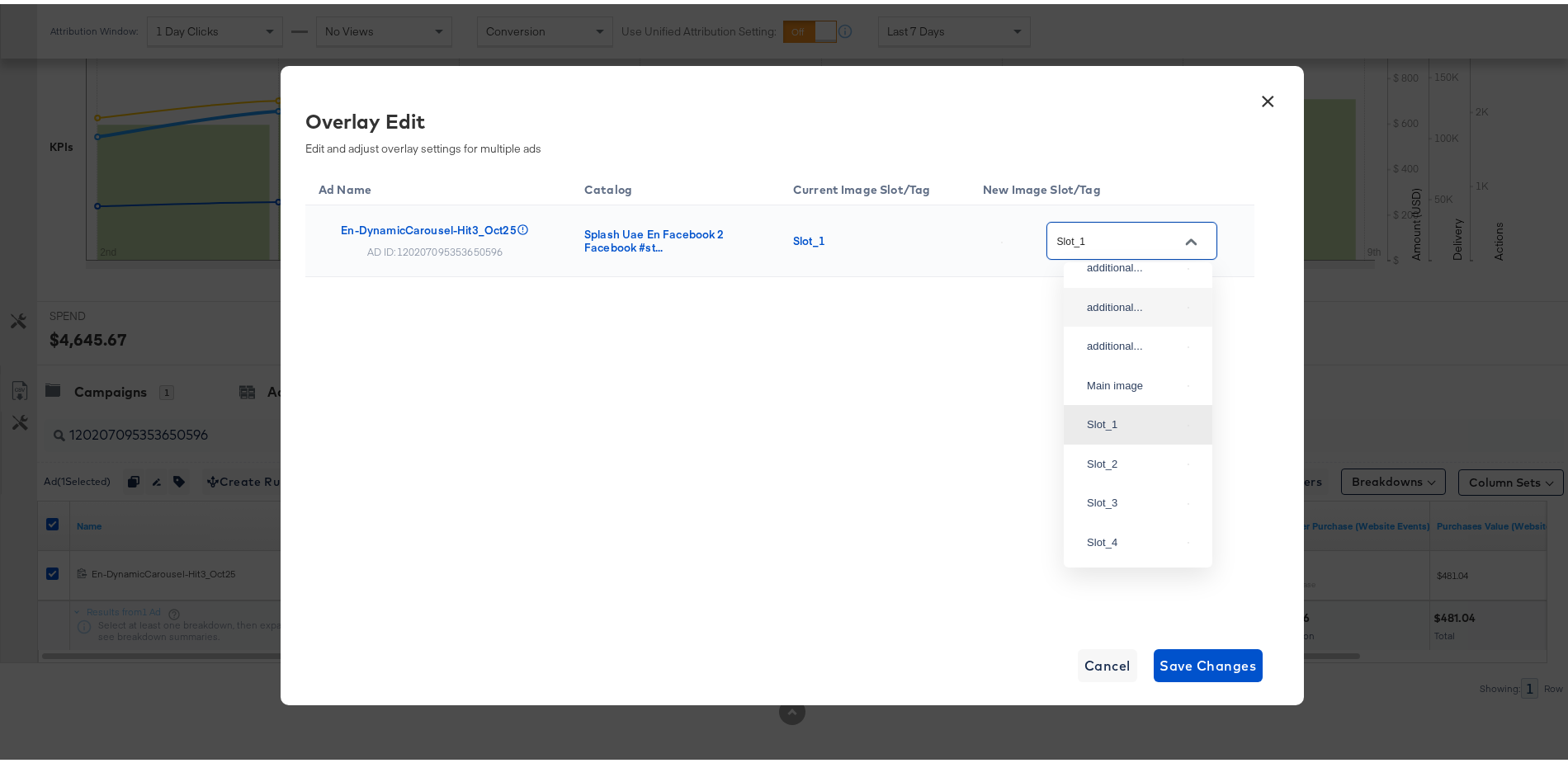
scroll to position [113, 0]
click at [1106, 377] on div "Main image" at bounding box center [1134, 368] width 95 height 16
type input "Main image"
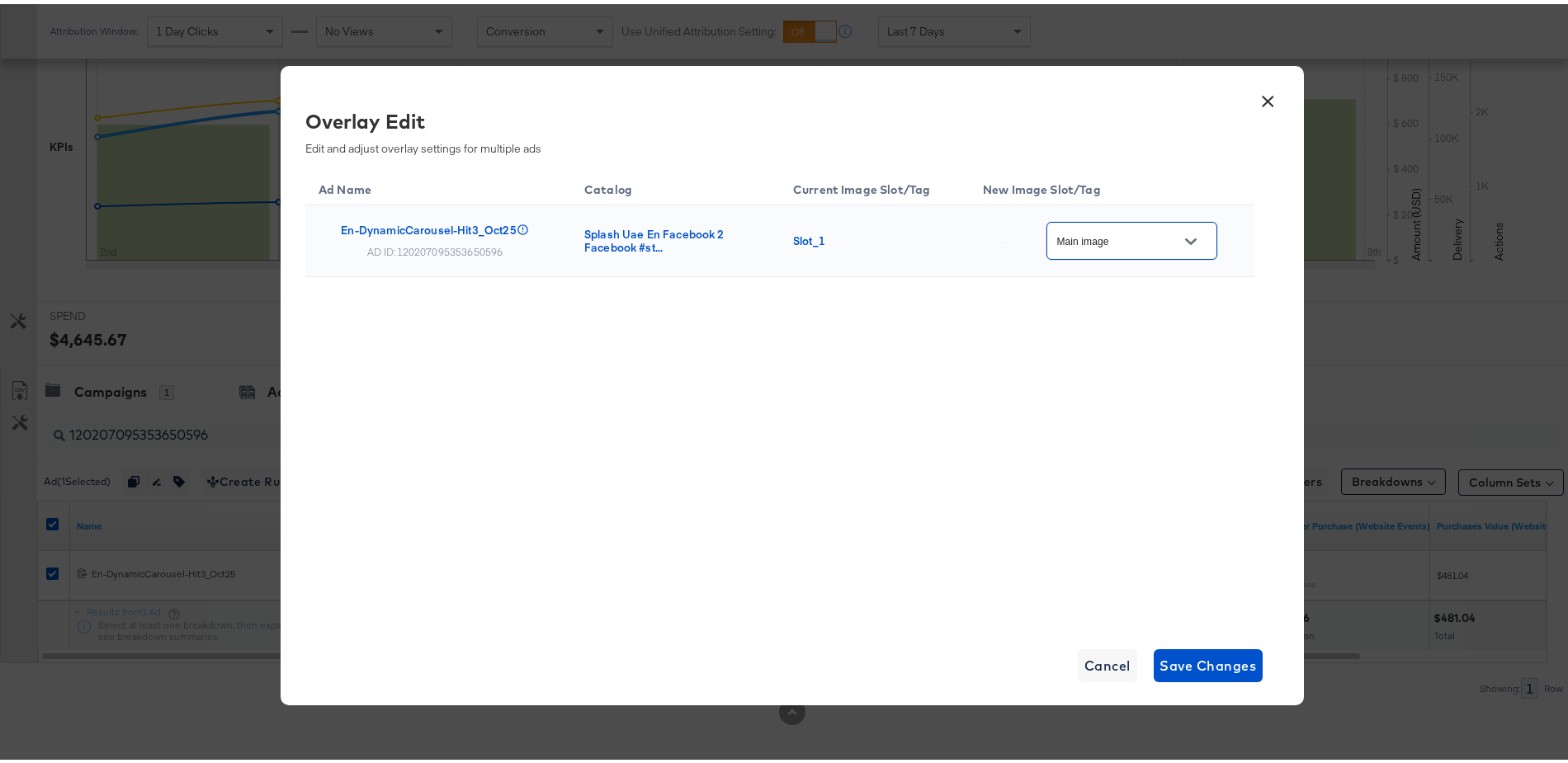
click at [1262, 88] on button "×" at bounding box center [1267, 93] width 29 height 29
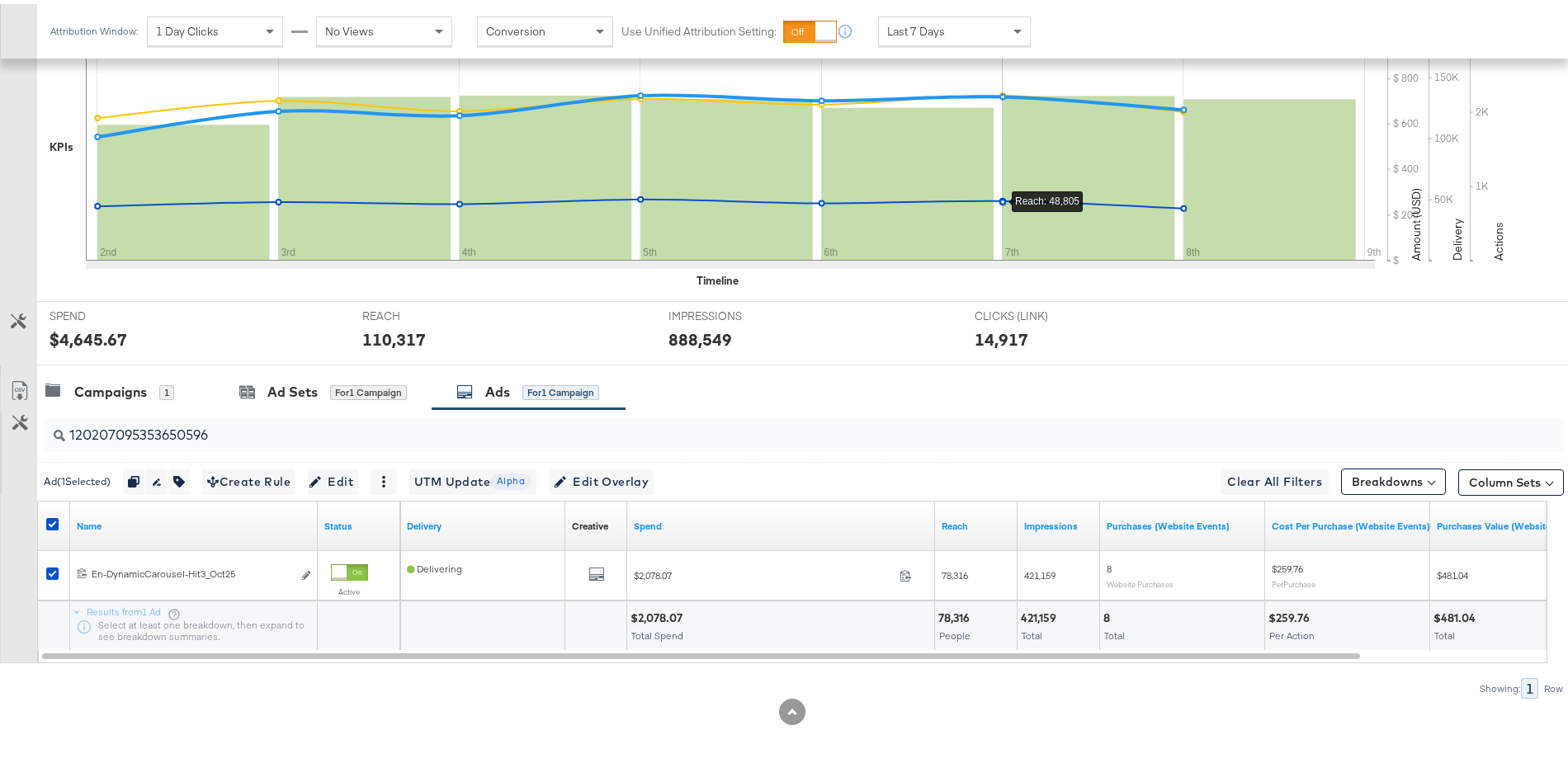
scroll to position [0, 0]
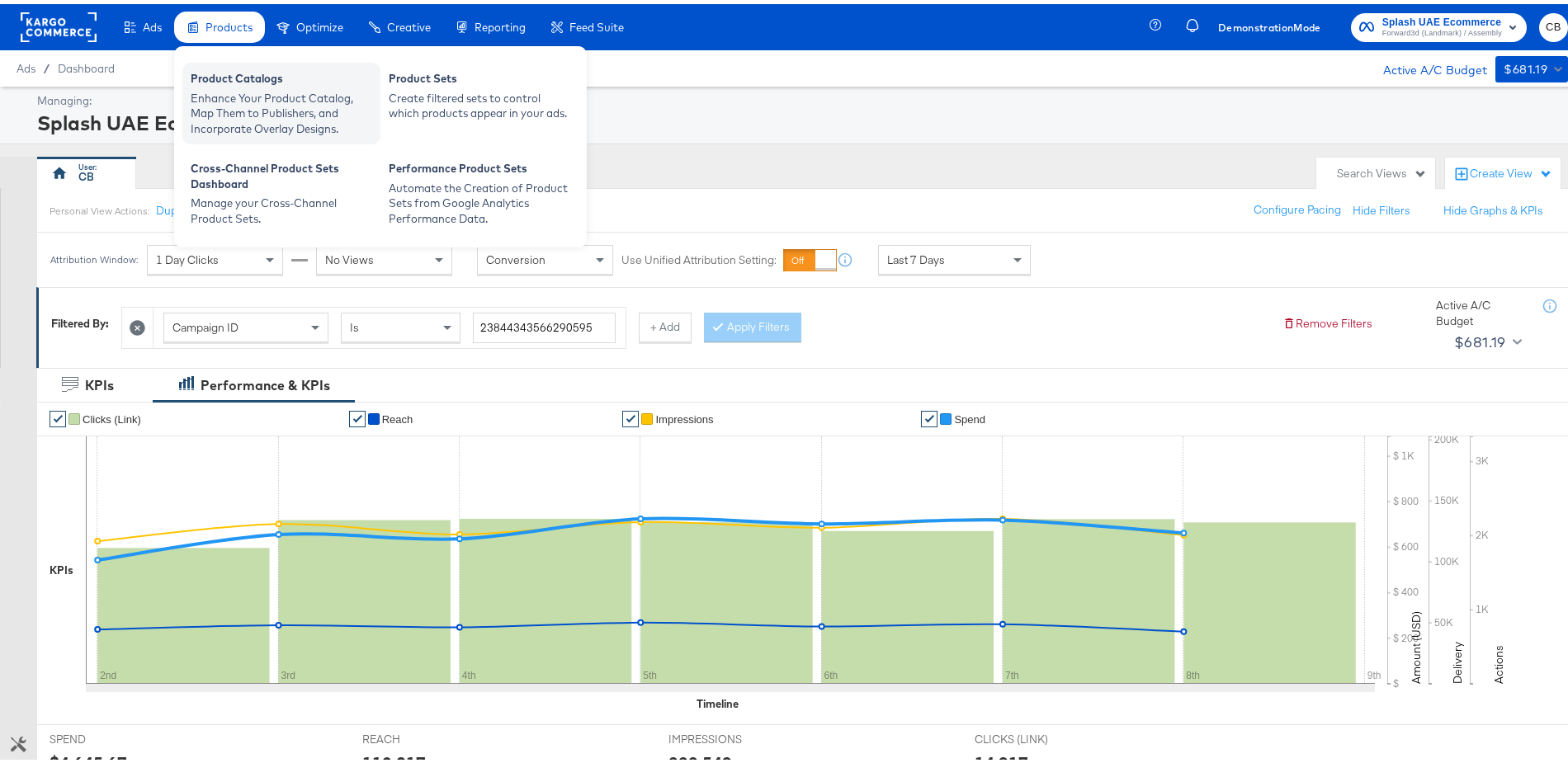
click at [236, 88] on div "Enhance Your Product Catalog, Map Them to Publishers, and Incorporate Overlay D…" at bounding box center [282, 110] width 181 height 46
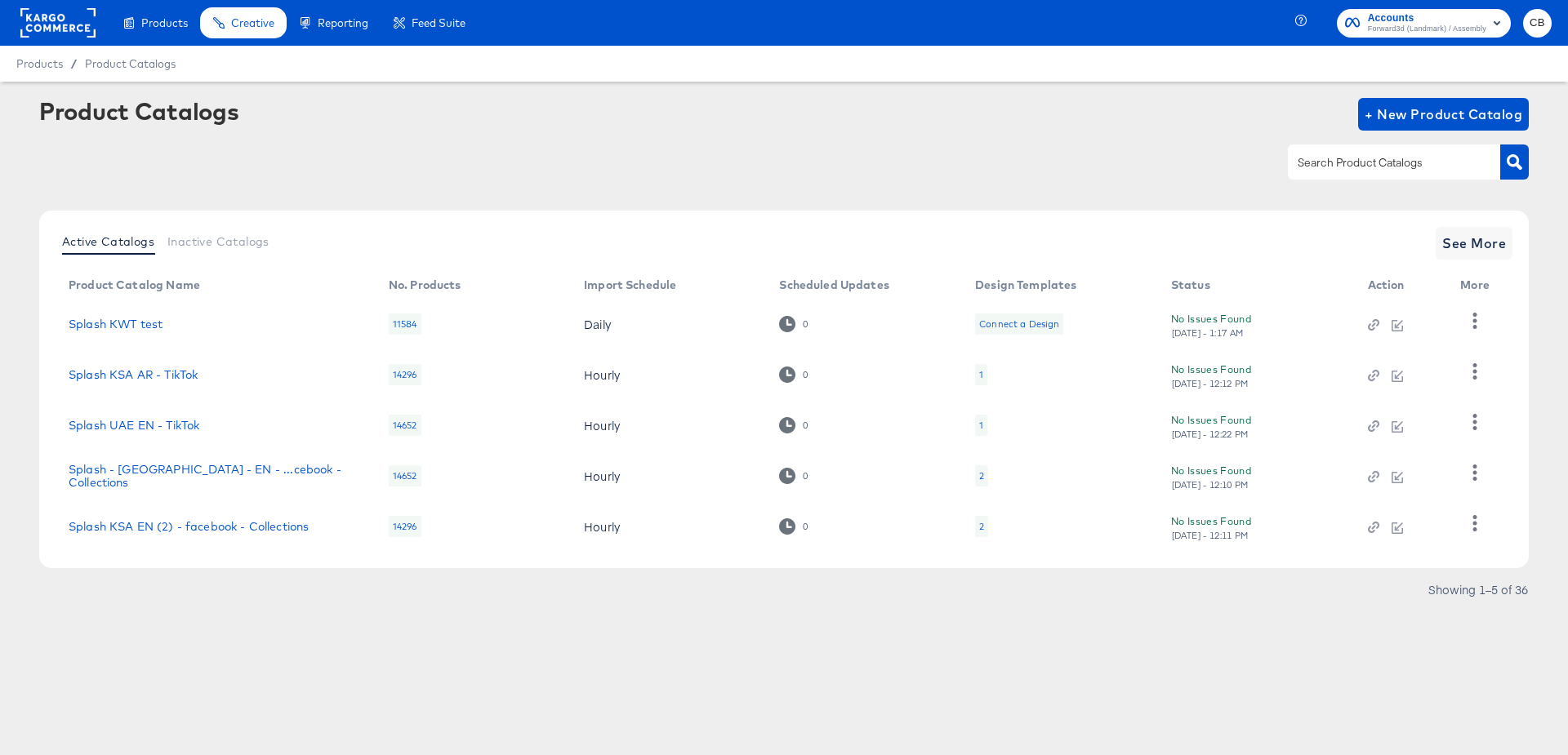
click at [1317, 160] on input "text" at bounding box center [1382, 163] width 174 height 19
type input "splash"
click at [1485, 240] on span "See More" at bounding box center [1474, 243] width 64 height 22
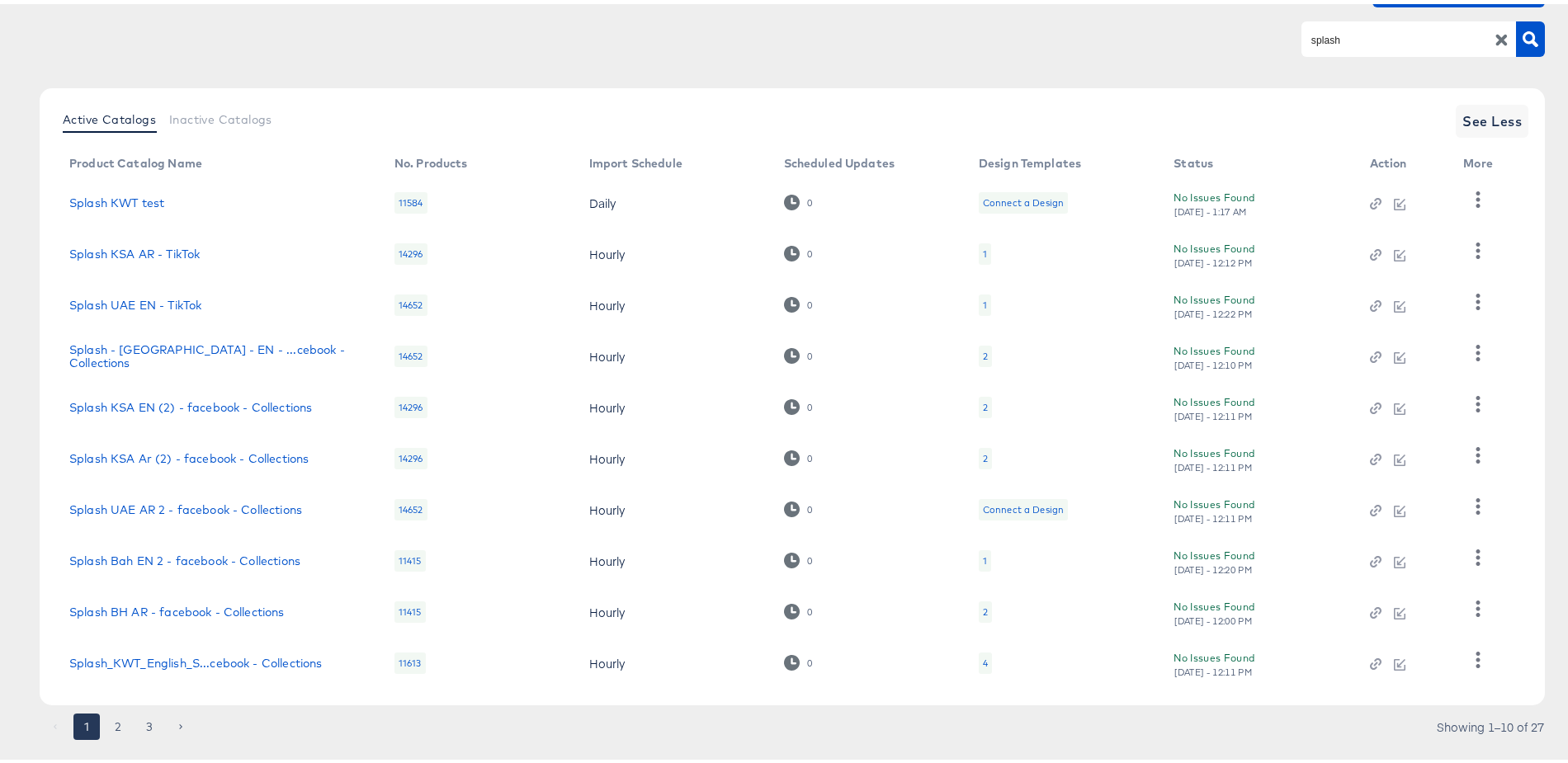
scroll to position [159, 0]
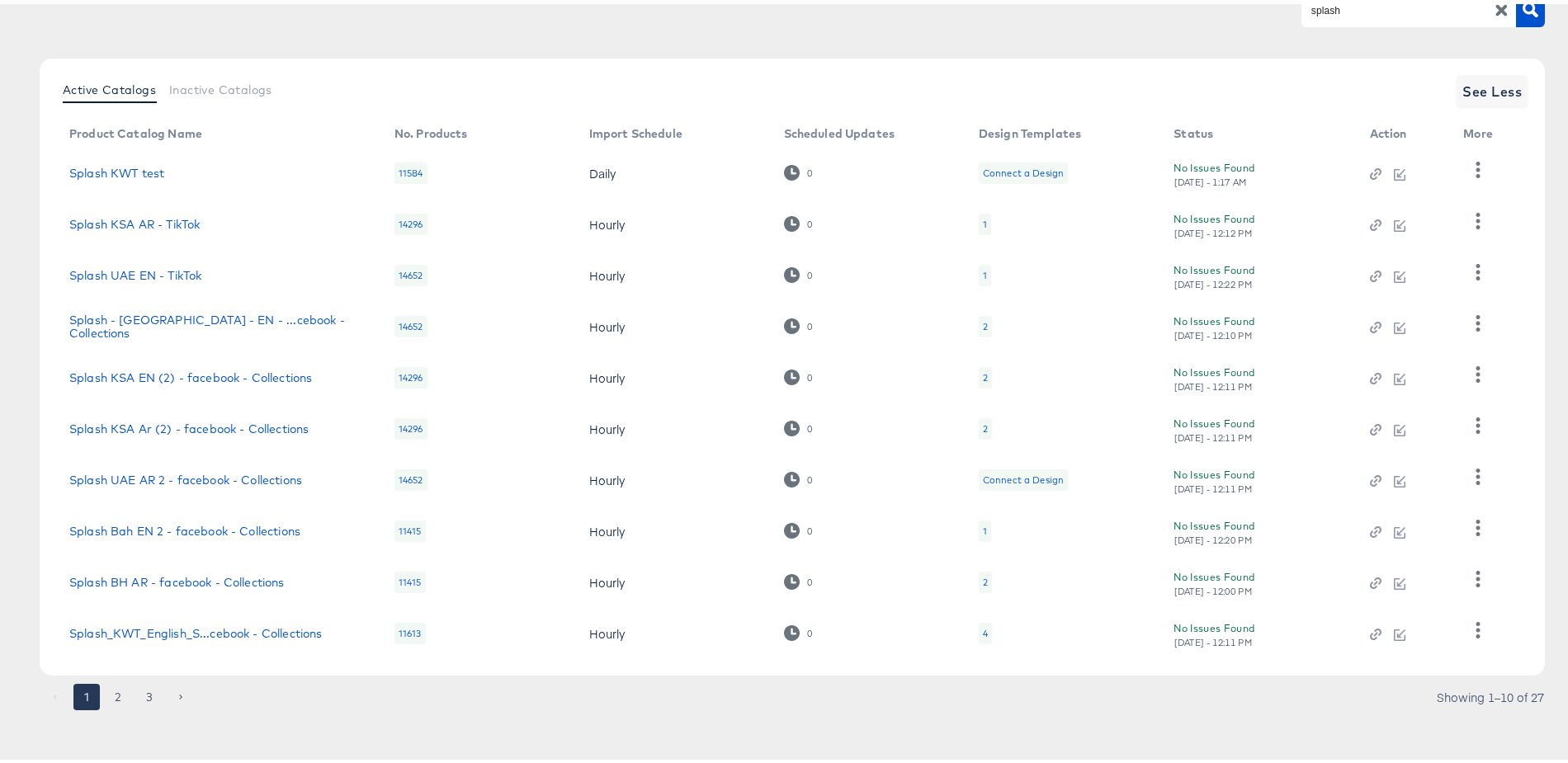
click at [1356, 11] on input "splash" at bounding box center [1396, 7] width 176 height 19
type input "Splash [GEOGRAPHIC_DATA]"
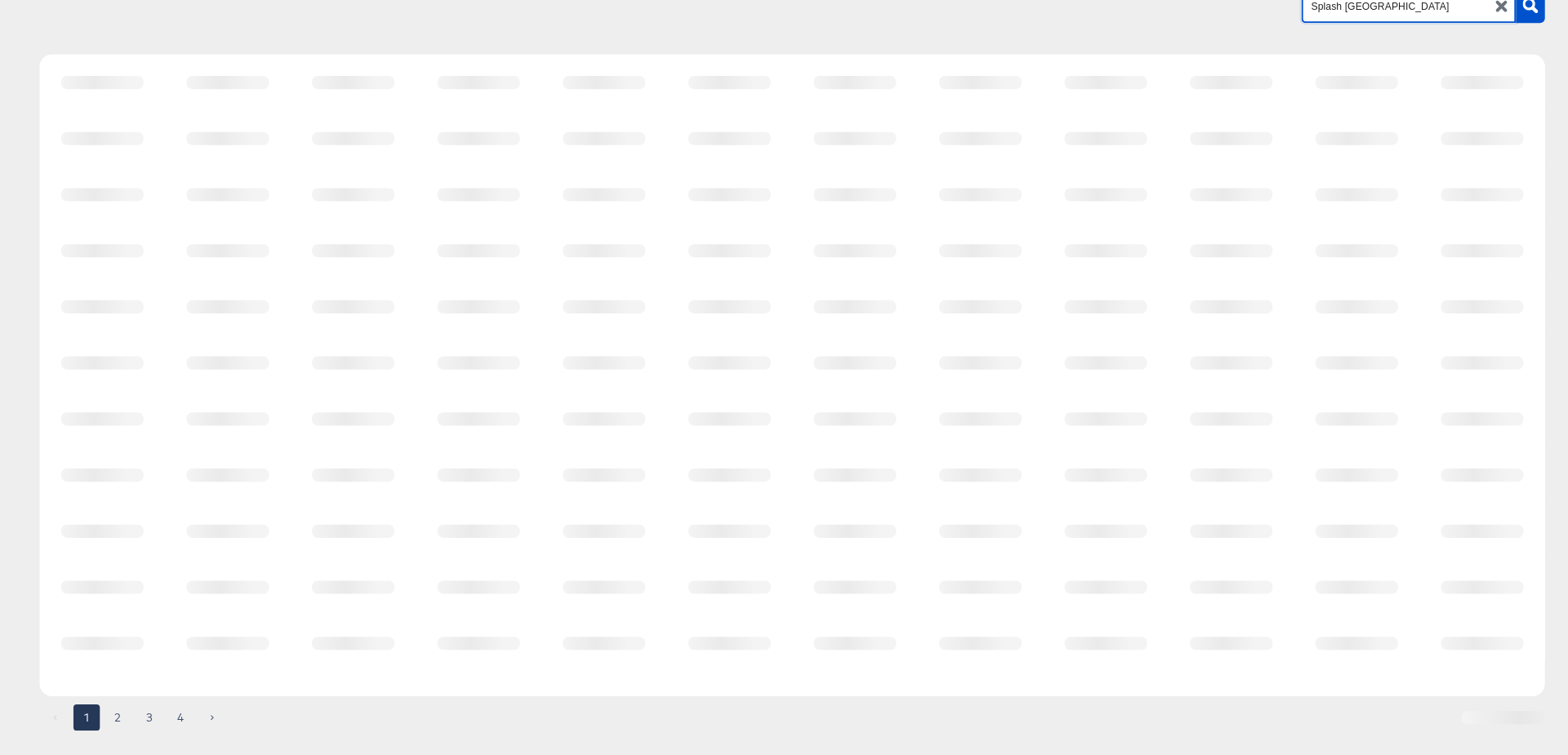
scroll to position [0, 0]
